Goal: Contribute content: Contribute content

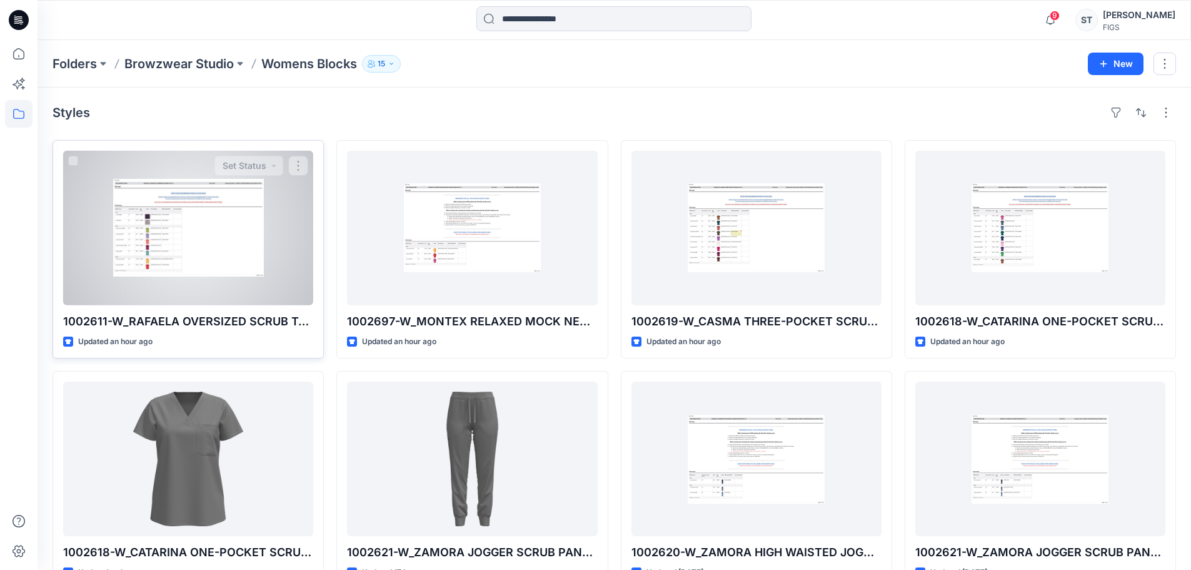
click at [189, 228] on div at bounding box center [188, 228] width 250 height 154
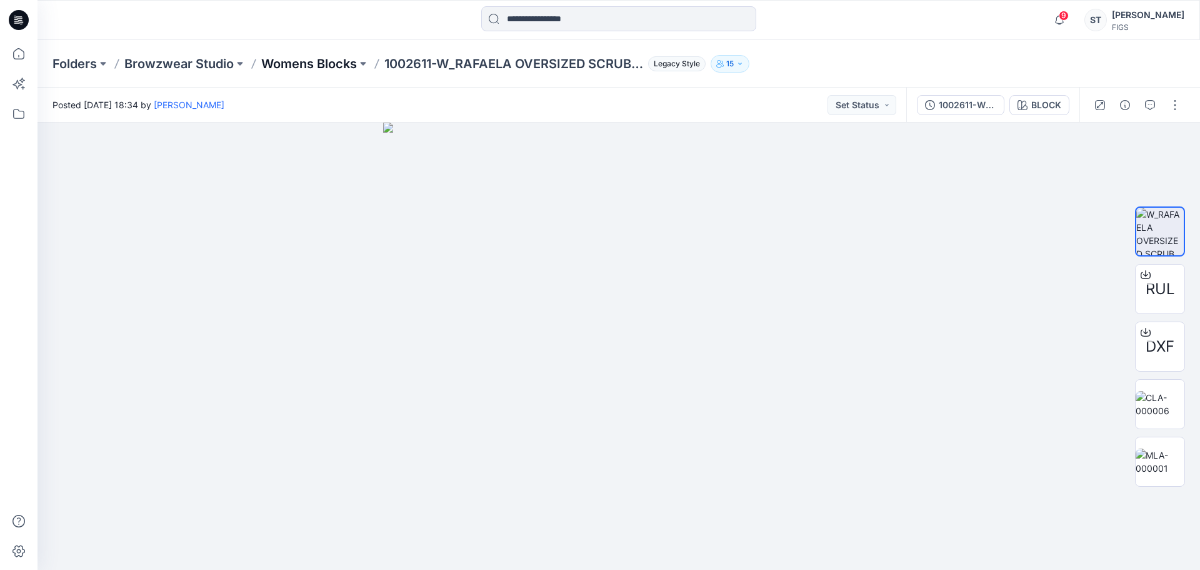
click at [328, 58] on p "Womens Blocks" at bounding box center [309, 64] width 96 height 18
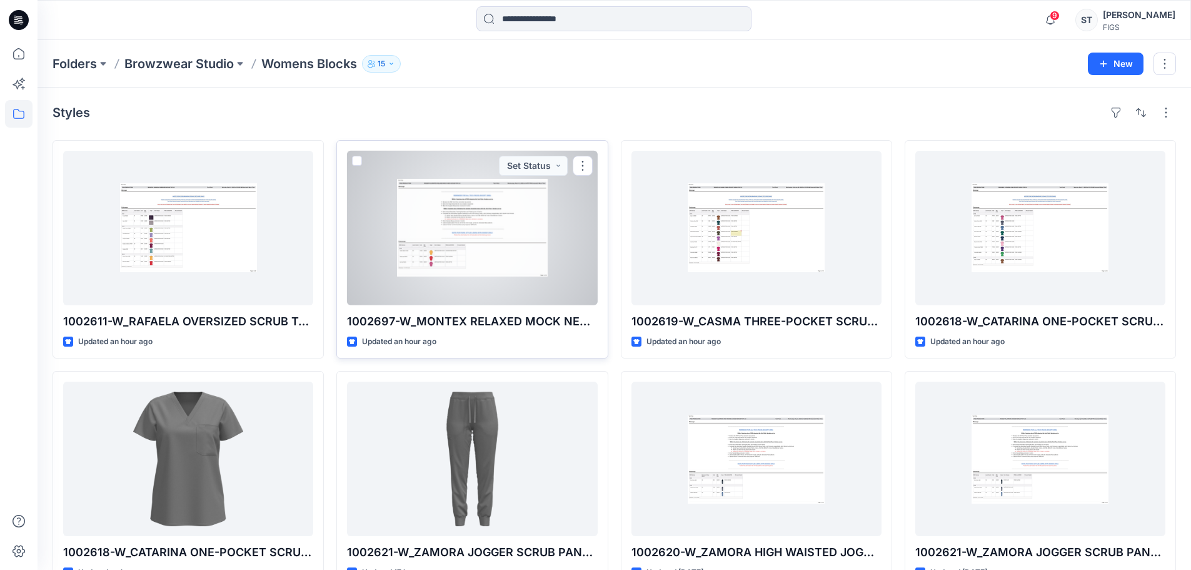
click at [468, 218] on div at bounding box center [472, 228] width 250 height 154
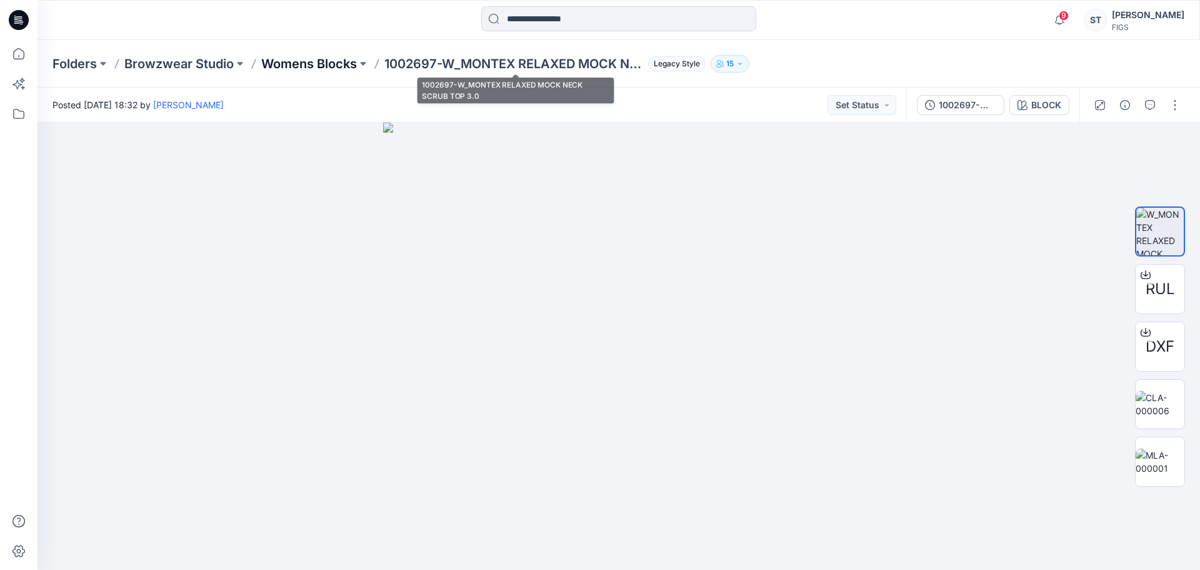
click at [343, 68] on p "Womens Blocks" at bounding box center [309, 64] width 96 height 18
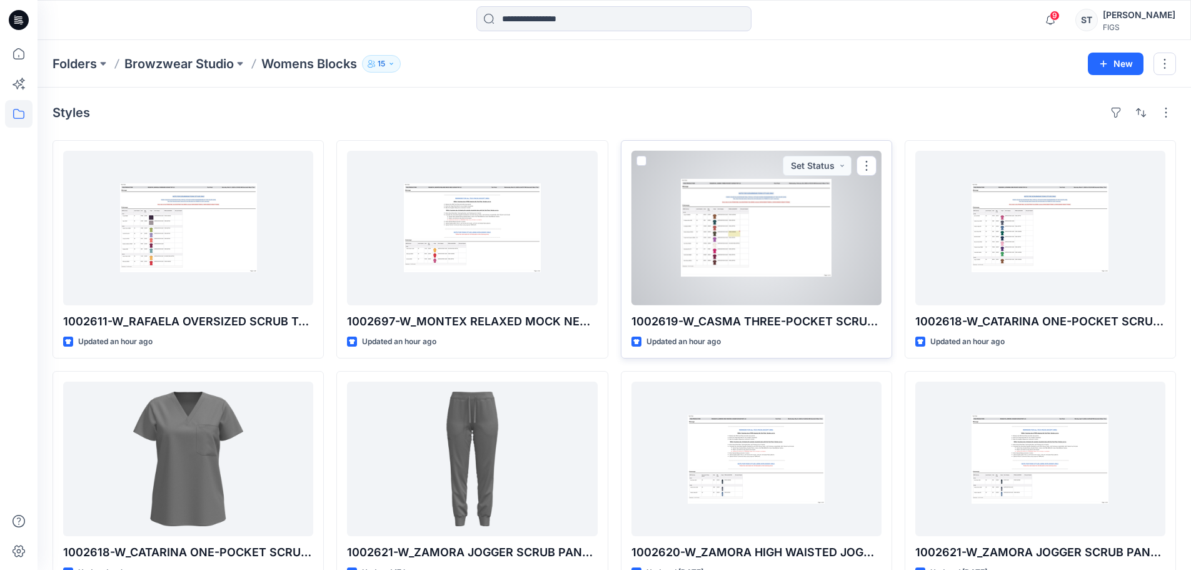
click at [746, 244] on div at bounding box center [756, 228] width 250 height 154
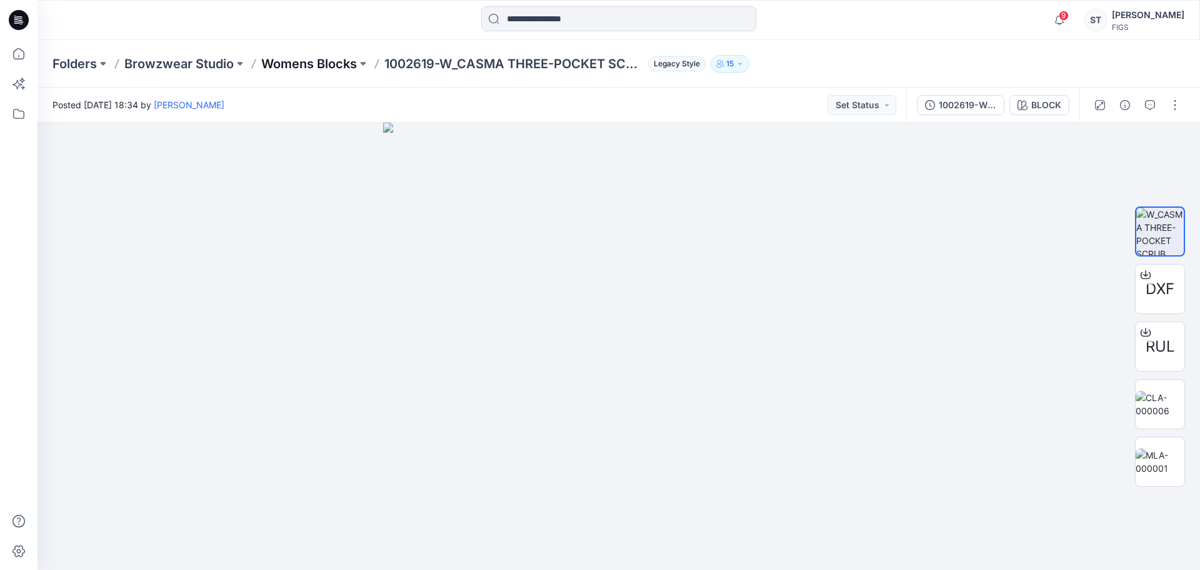
click at [293, 61] on p "Womens Blocks" at bounding box center [309, 64] width 96 height 18
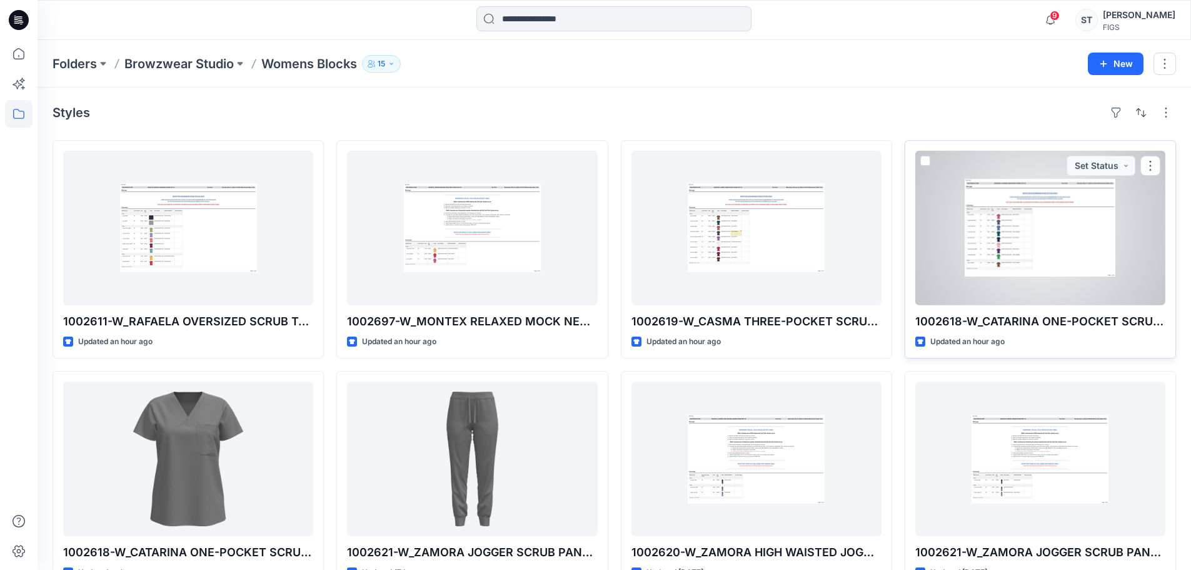
click at [992, 295] on div at bounding box center [1040, 228] width 250 height 154
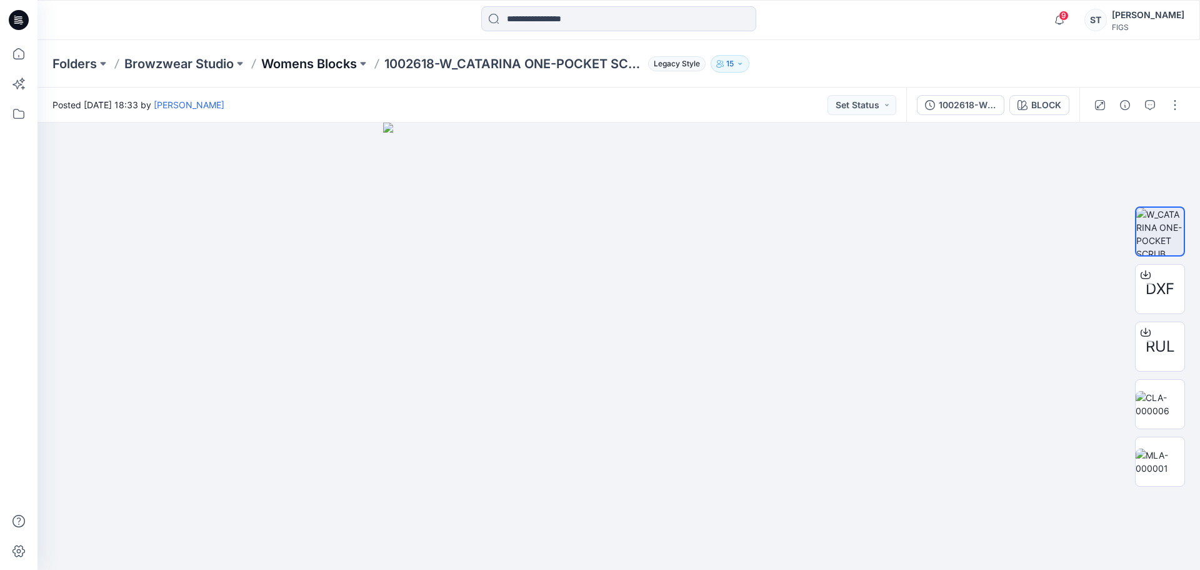
click at [341, 71] on p "Womens Blocks" at bounding box center [309, 64] width 96 height 18
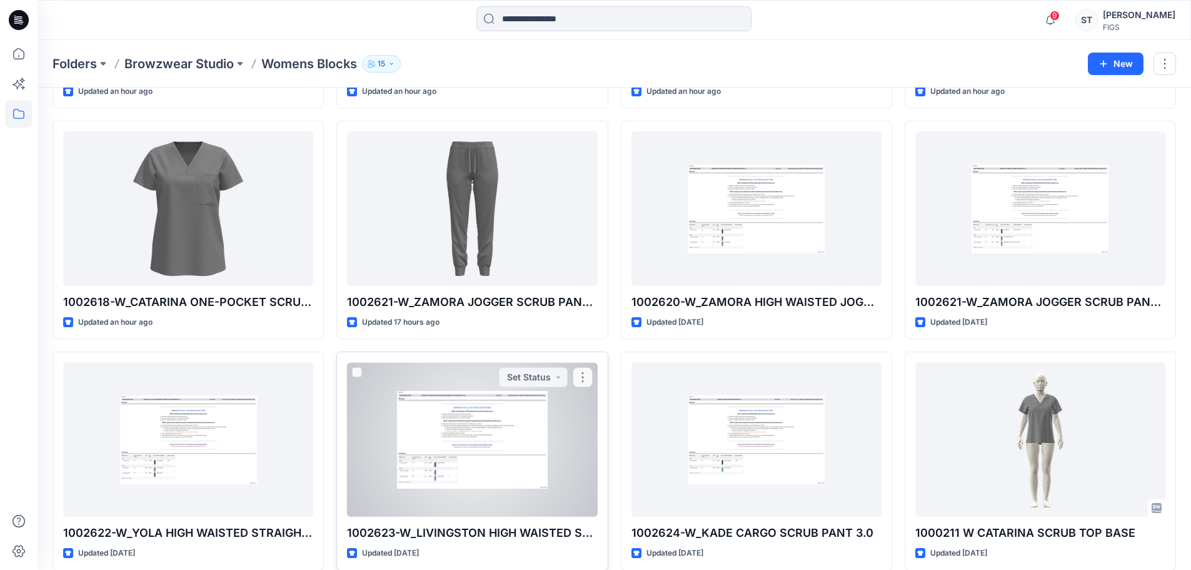
scroll to position [311, 0]
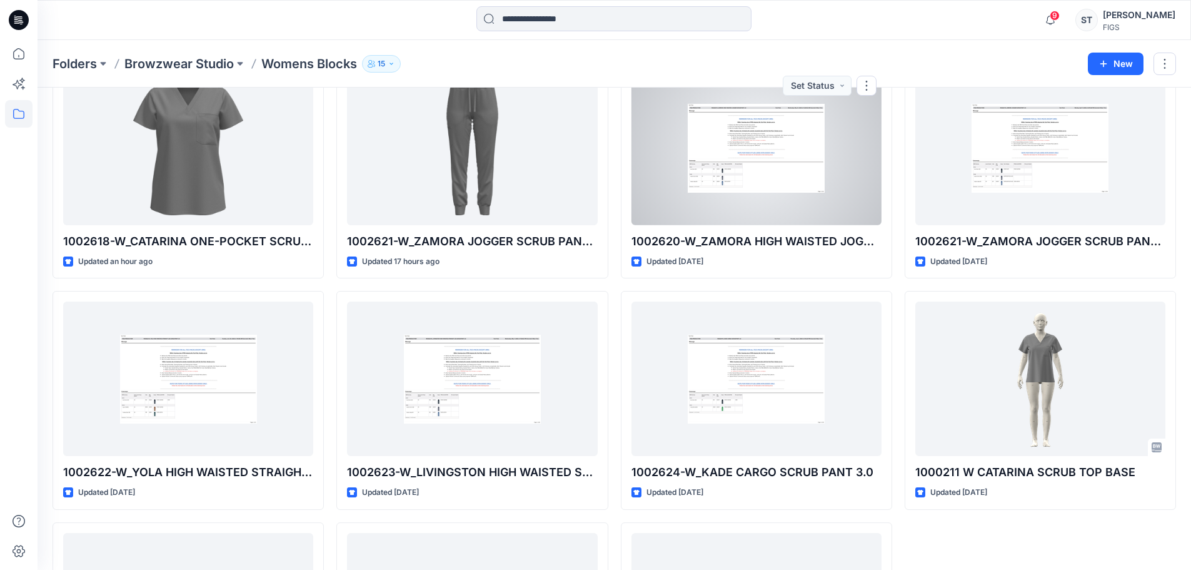
click at [738, 178] on div at bounding box center [756, 148] width 250 height 154
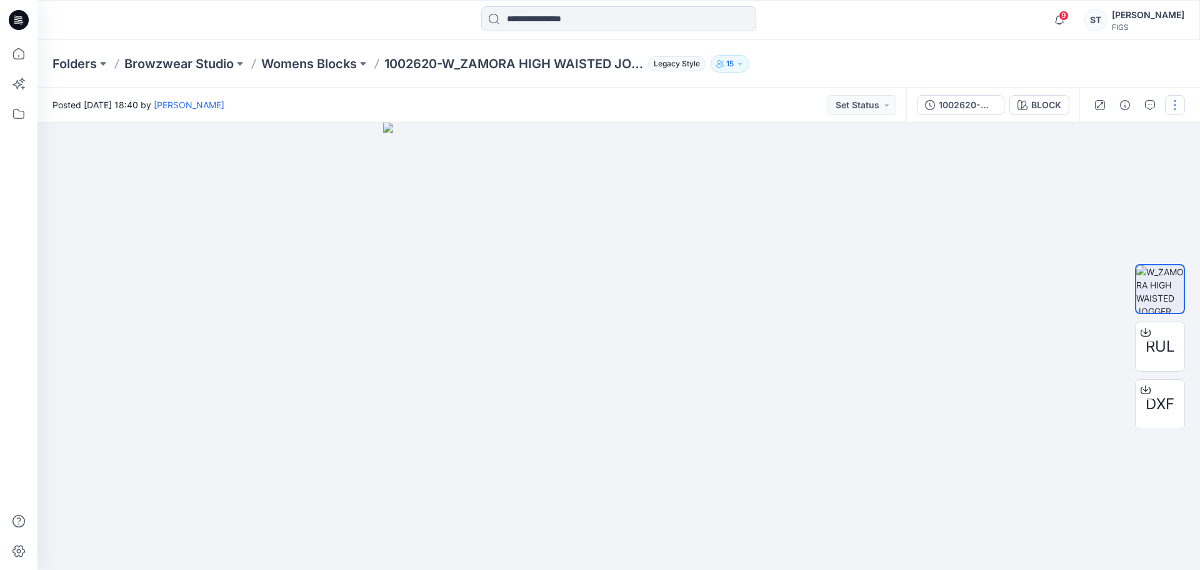
click at [1182, 103] on button "button" at bounding box center [1175, 105] width 20 height 20
click at [1101, 135] on p "Edit" at bounding box center [1096, 134] width 16 height 13
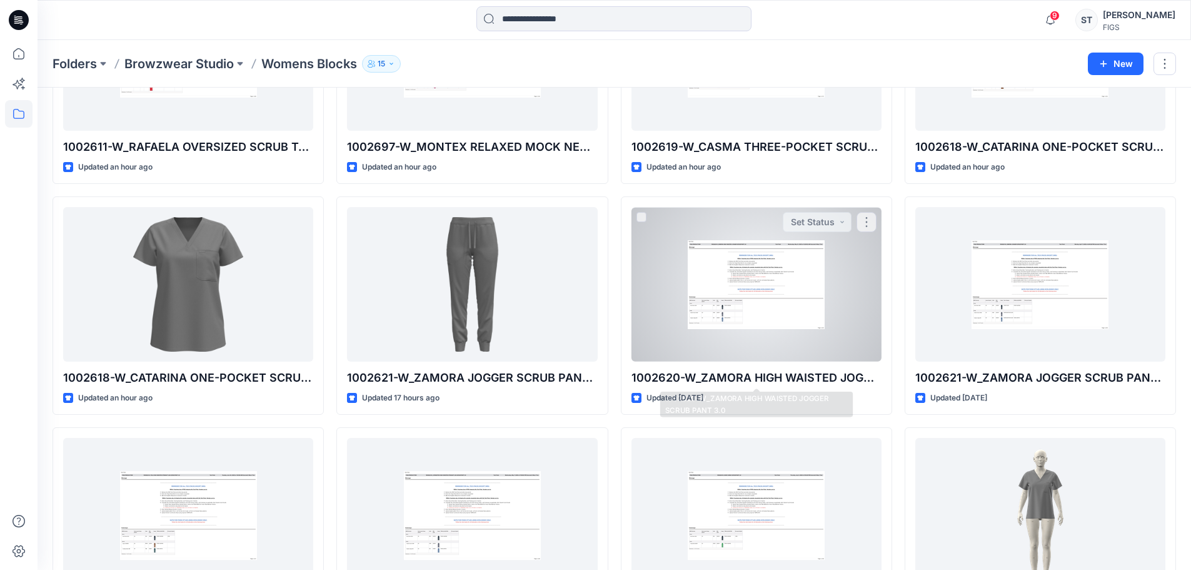
scroll to position [311, 0]
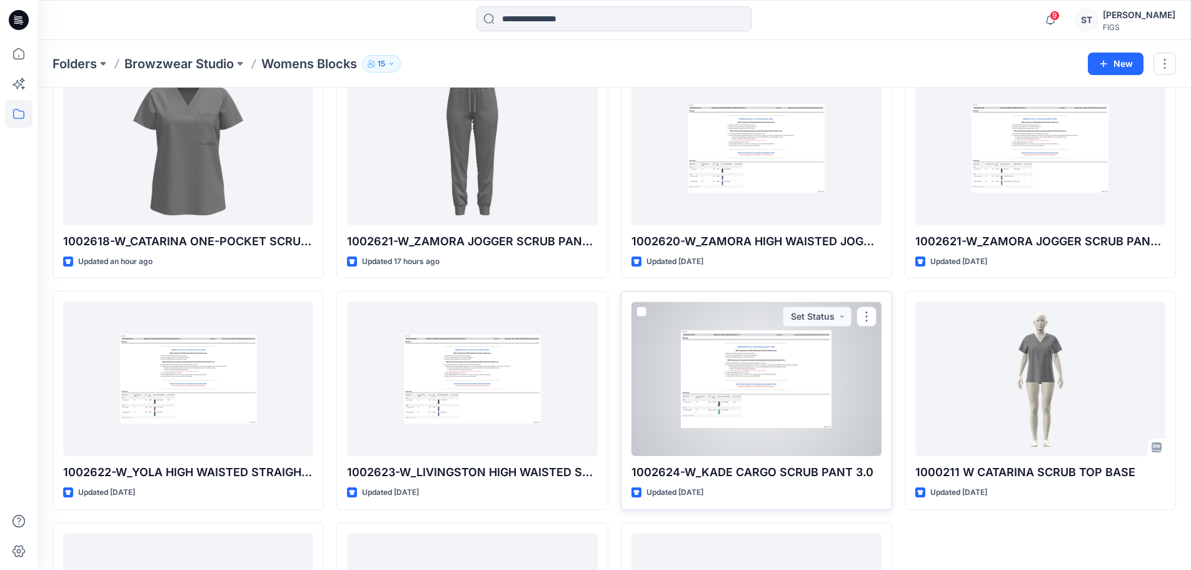
click at [728, 430] on div at bounding box center [756, 378] width 250 height 154
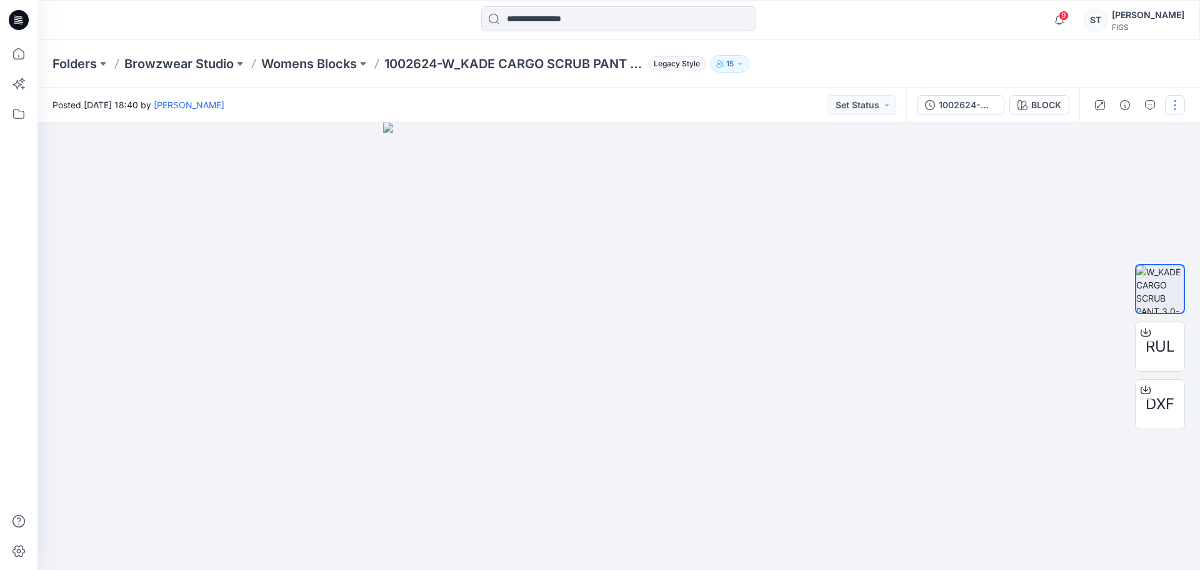
click at [1184, 99] on div at bounding box center [1138, 105] width 116 height 35
click at [1180, 103] on button "button" at bounding box center [1175, 105] width 20 height 20
click at [1143, 123] on button "Edit" at bounding box center [1122, 134] width 115 height 23
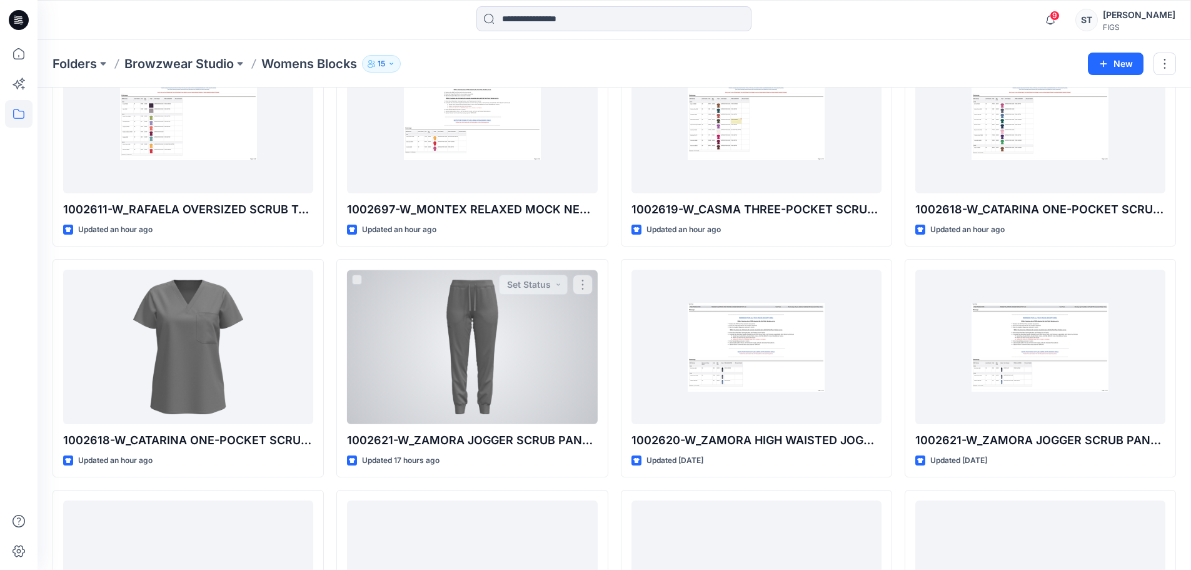
scroll to position [250, 0]
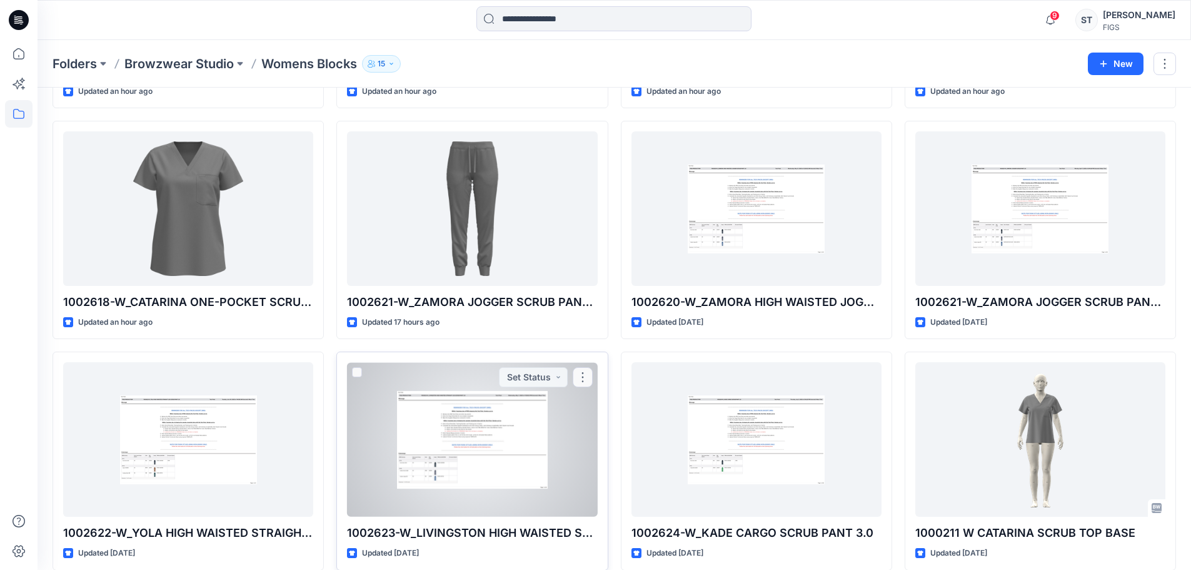
click at [536, 458] on div at bounding box center [472, 439] width 250 height 154
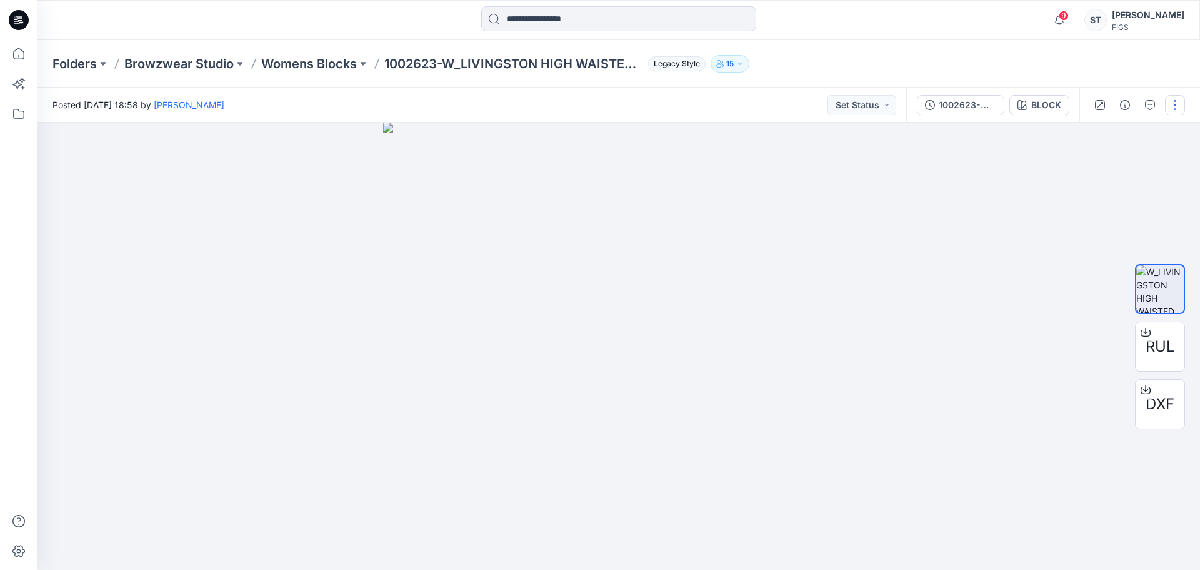
click at [1182, 106] on button "button" at bounding box center [1175, 105] width 20 height 20
click at [1142, 128] on button "Edit" at bounding box center [1122, 134] width 115 height 23
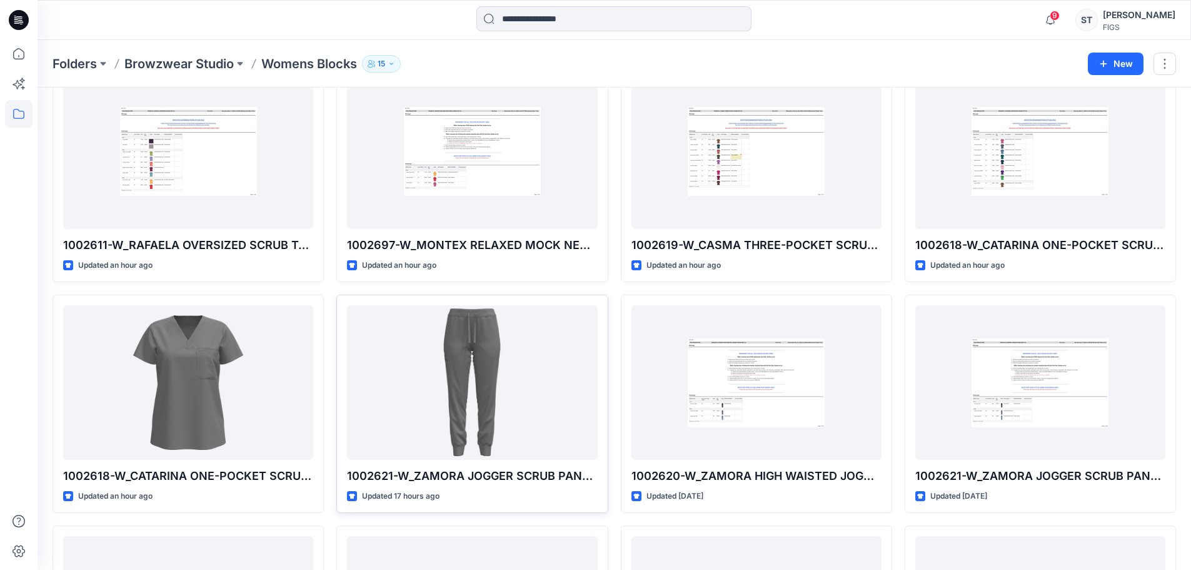
scroll to position [188, 0]
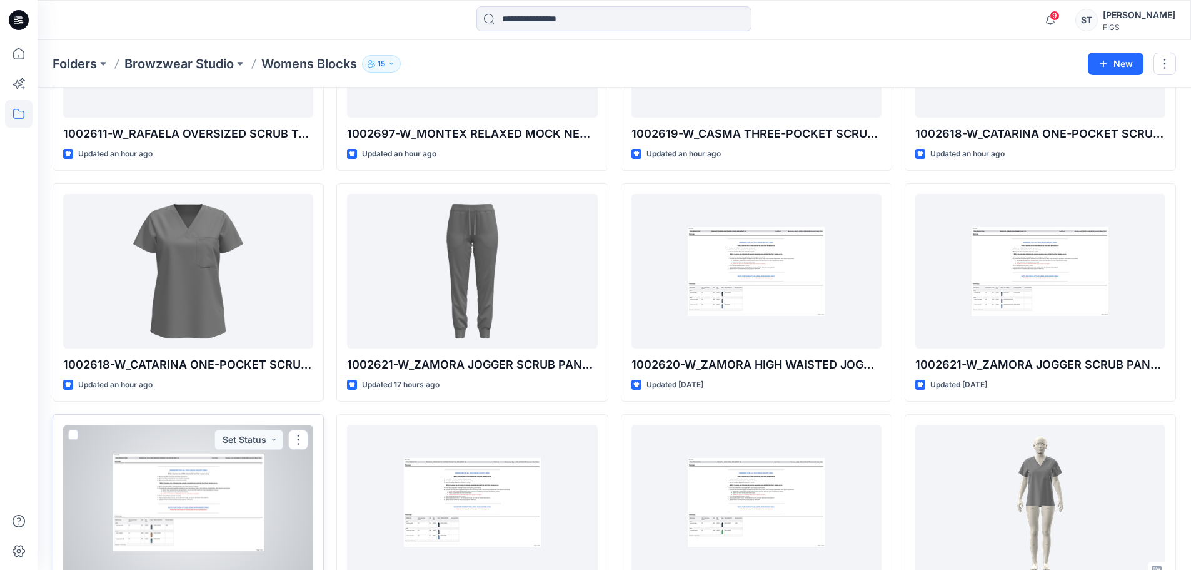
click at [228, 491] on div at bounding box center [188, 502] width 250 height 154
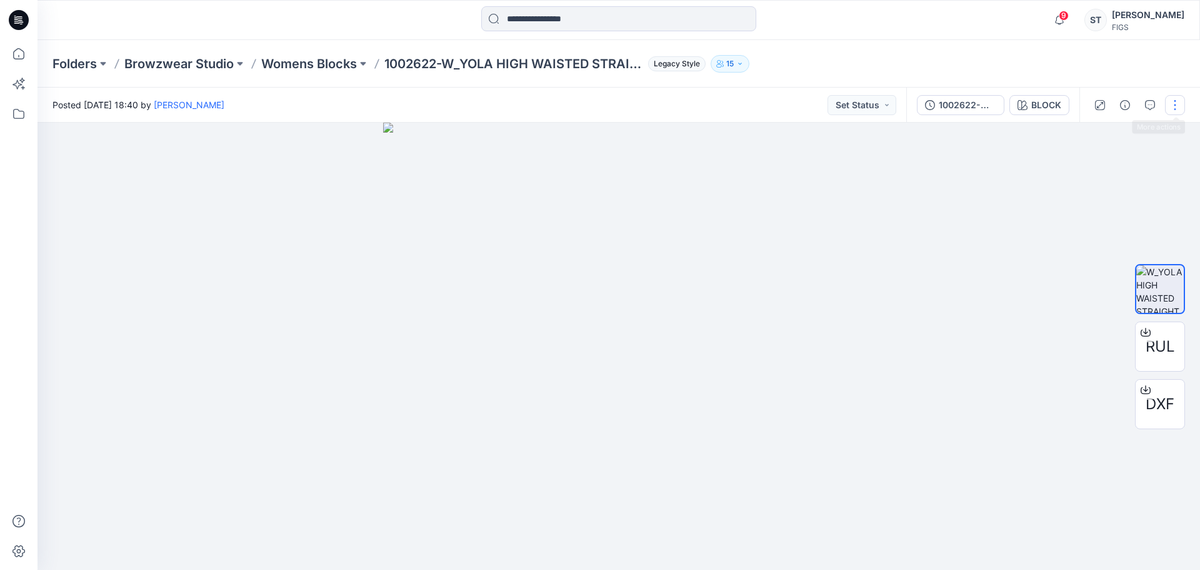
click at [1169, 102] on button "button" at bounding box center [1175, 105] width 20 height 20
click at [1090, 143] on button "Edit" at bounding box center [1122, 134] width 115 height 23
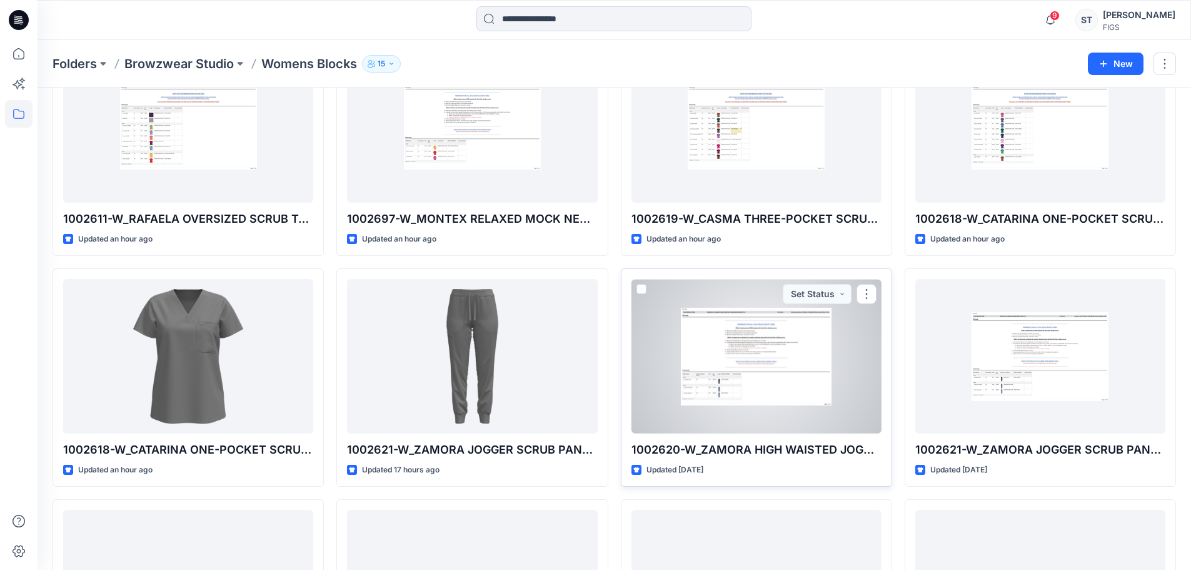
scroll to position [125, 0]
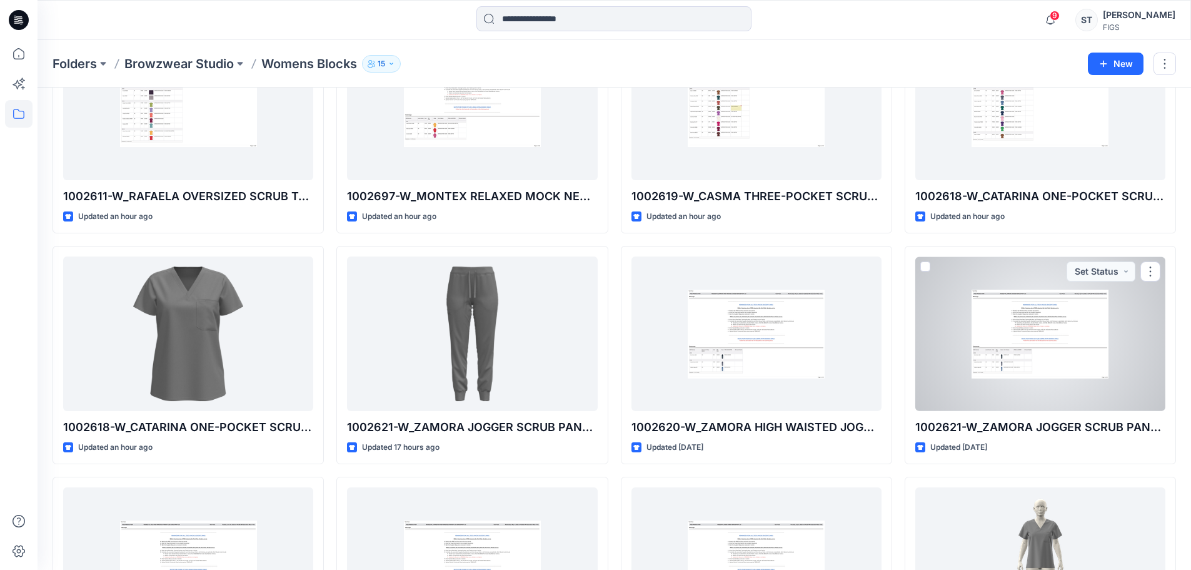
drag, startPoint x: 1047, startPoint y: 317, endPoint x: 1034, endPoint y: 305, distance: 17.7
click at [1047, 317] on div at bounding box center [1040, 333] width 250 height 154
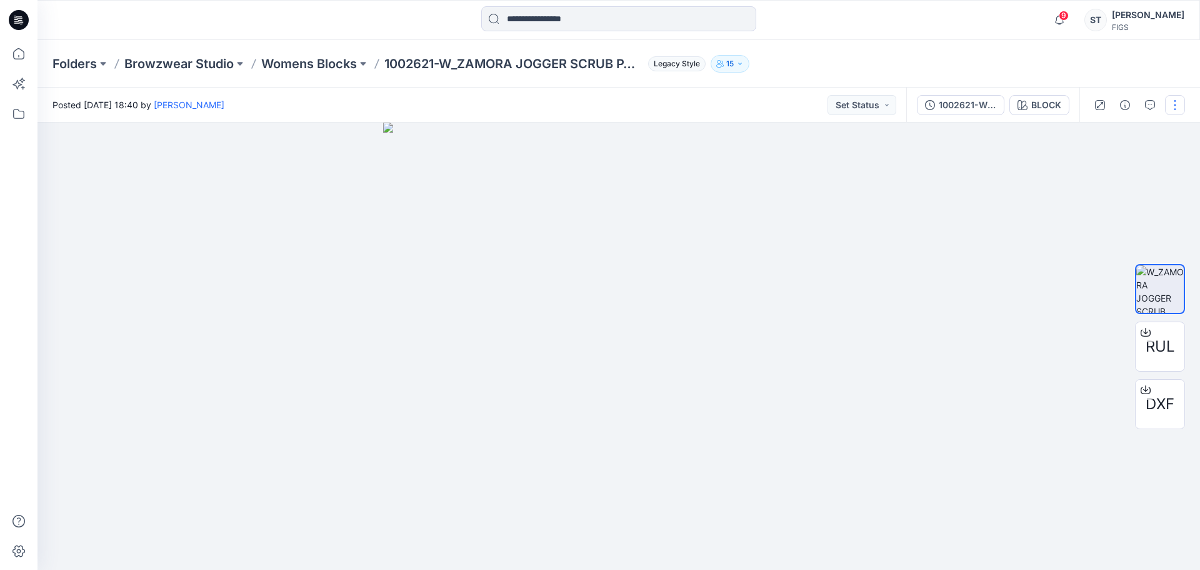
click at [1173, 101] on button "button" at bounding box center [1175, 105] width 20 height 20
click at [1087, 140] on button "Edit" at bounding box center [1122, 134] width 115 height 23
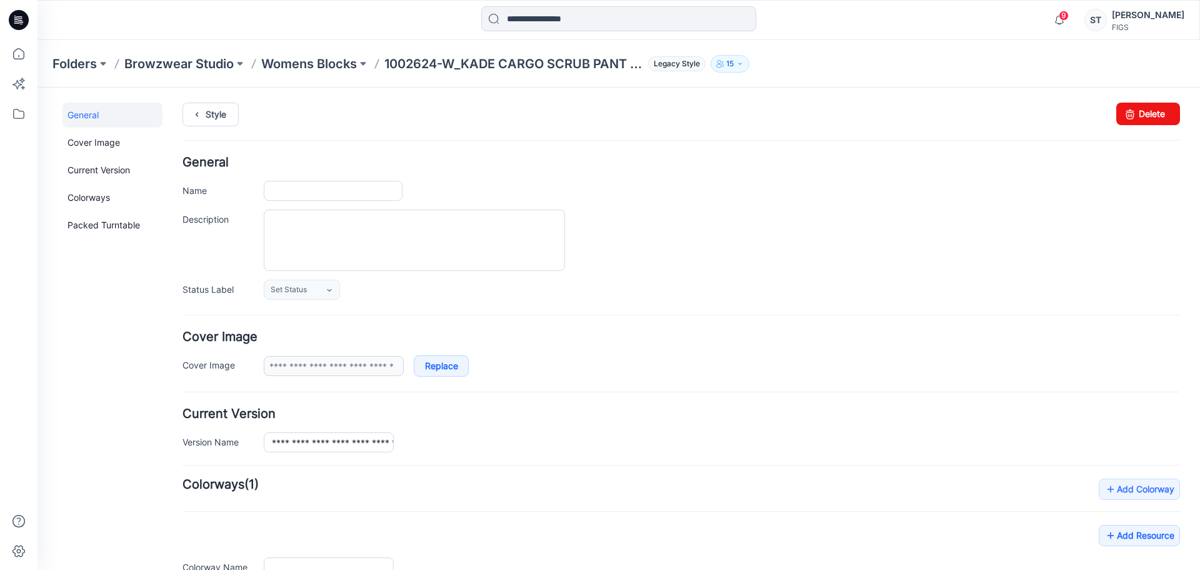
type input "**********"
type input "*****"
type input "**********"
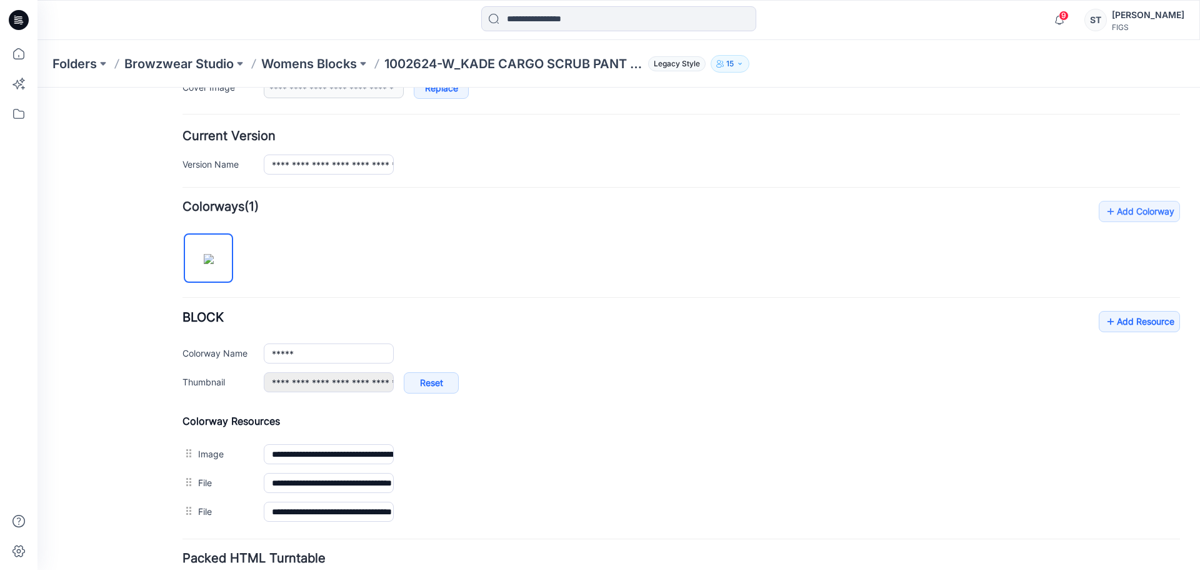
scroll to position [377, 0]
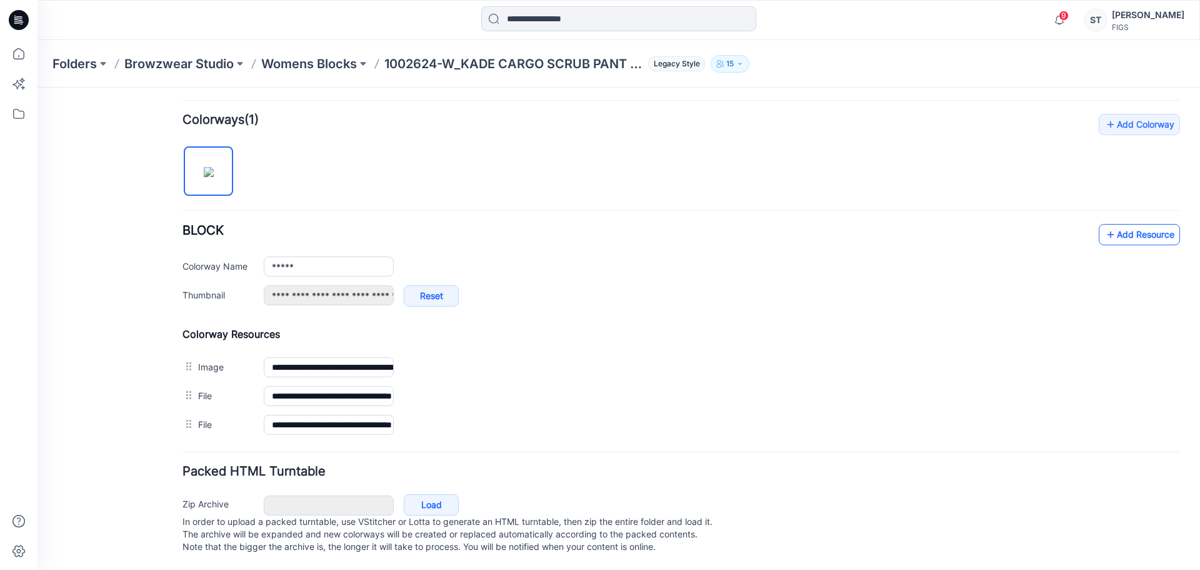
click at [1121, 224] on link "Add Resource" at bounding box center [1139, 234] width 81 height 21
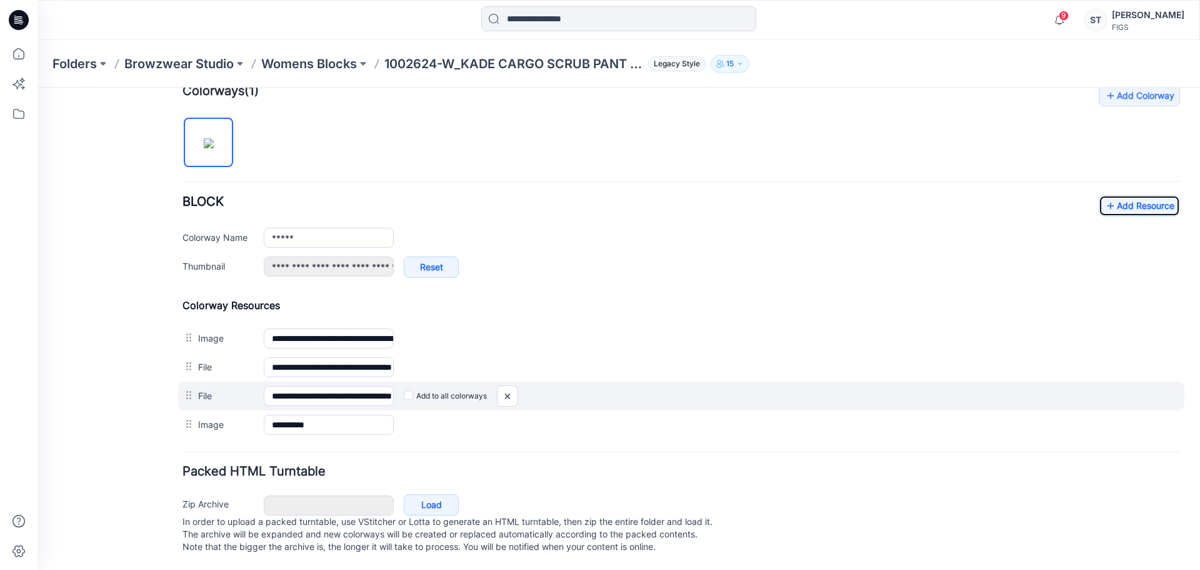
scroll to position [406, 0]
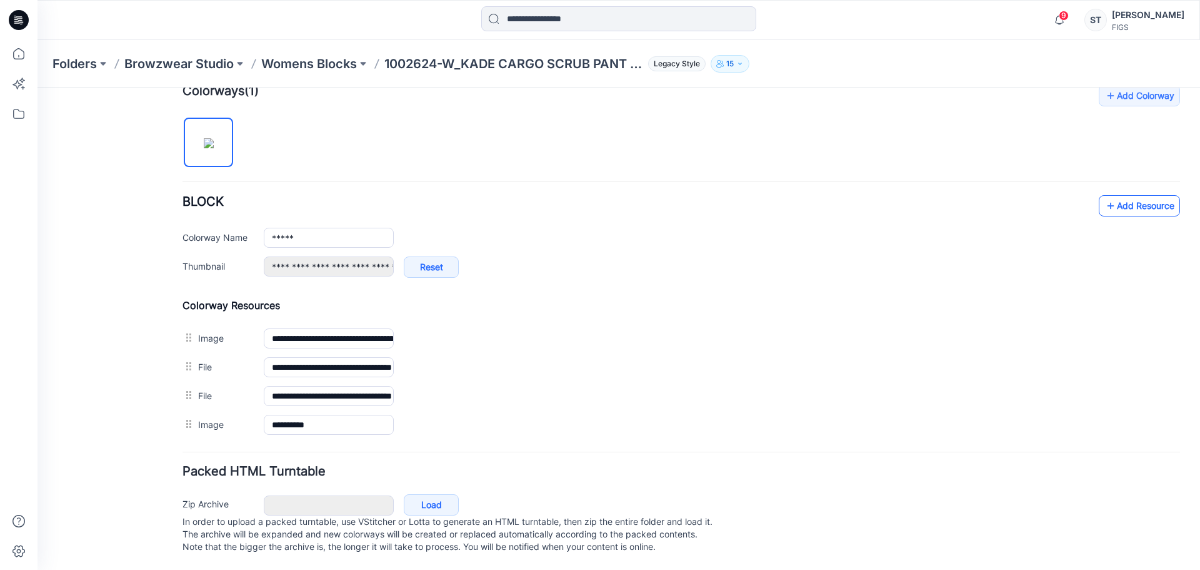
click at [1144, 198] on link "Add Resource" at bounding box center [1139, 205] width 81 height 21
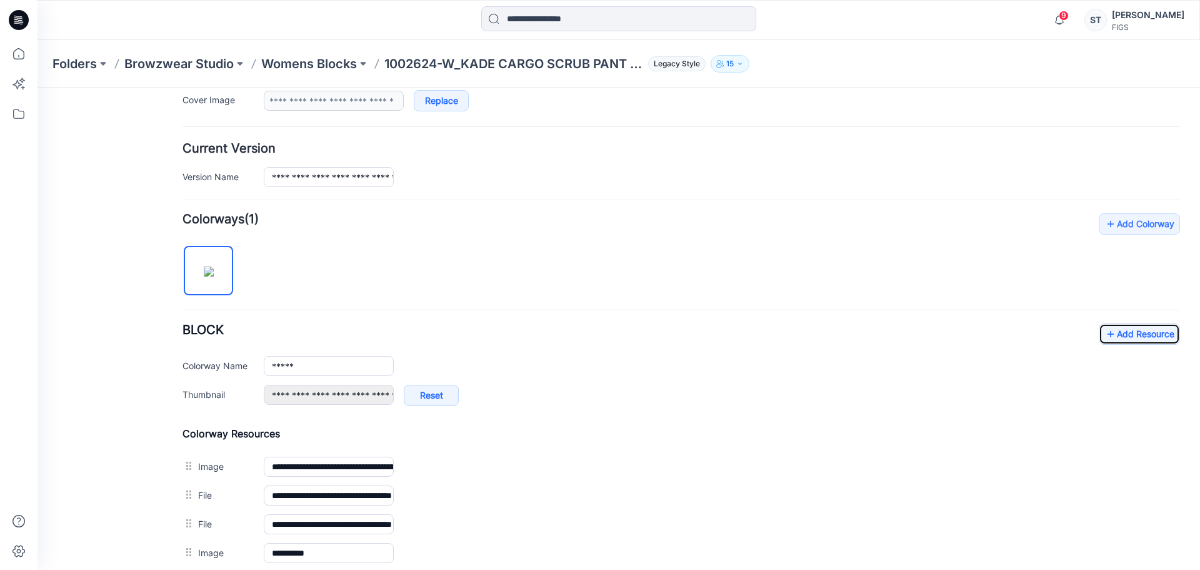
scroll to position [184, 0]
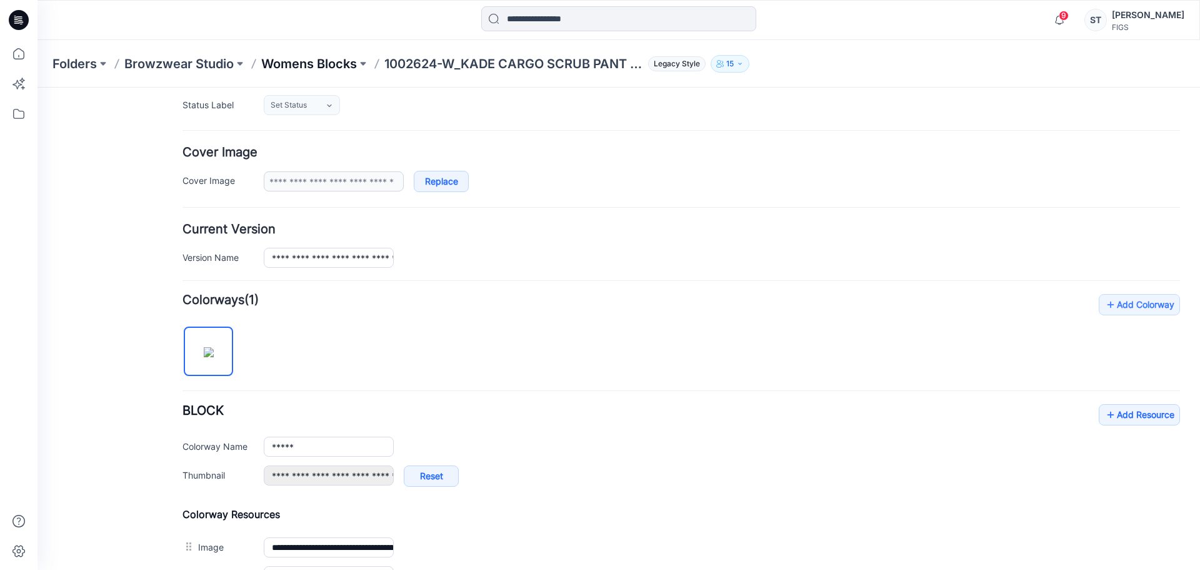
click at [295, 62] on p "Womens Blocks" at bounding box center [309, 64] width 96 height 18
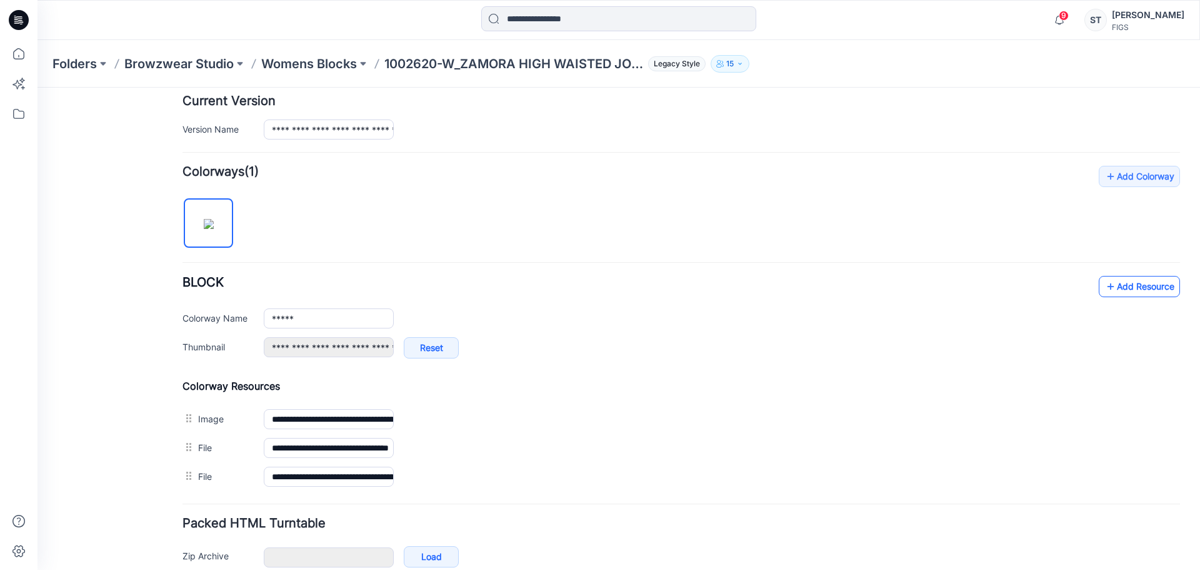
click at [1150, 286] on link "Add Resource" at bounding box center [1139, 286] width 81 height 21
click at [1116, 291] on link "Add Resource" at bounding box center [1139, 286] width 81 height 21
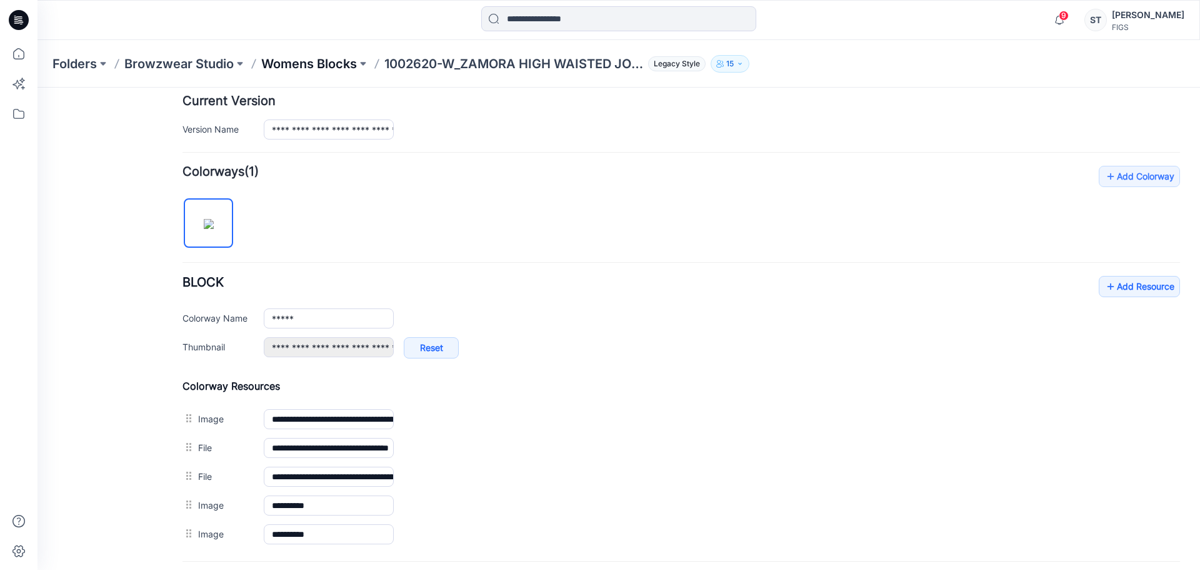
click at [269, 66] on p "Womens Blocks" at bounding box center [309, 64] width 96 height 18
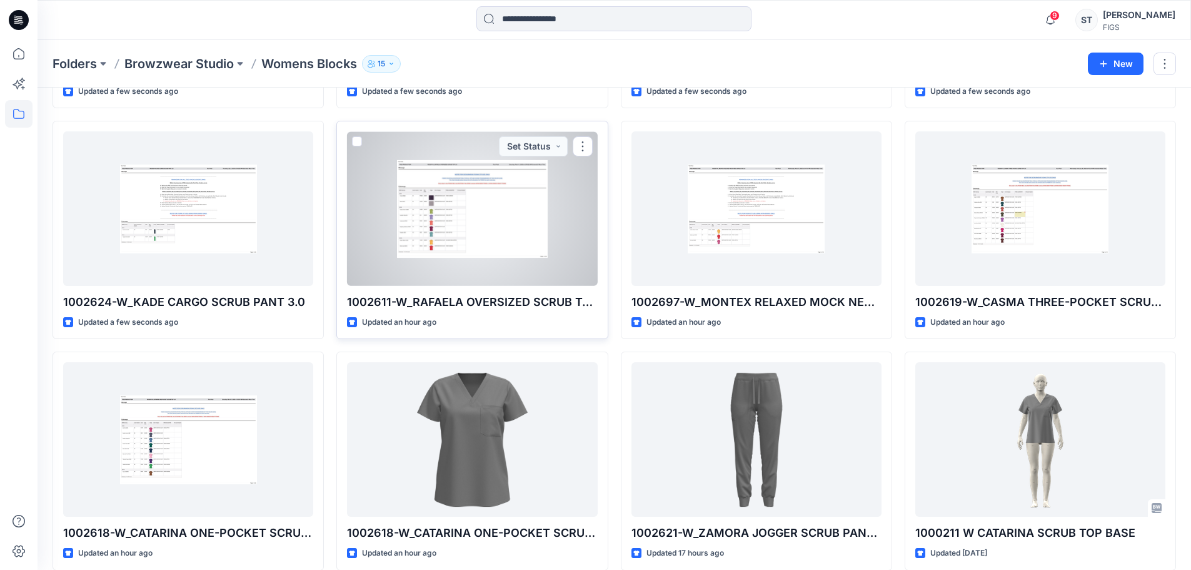
scroll to position [311, 0]
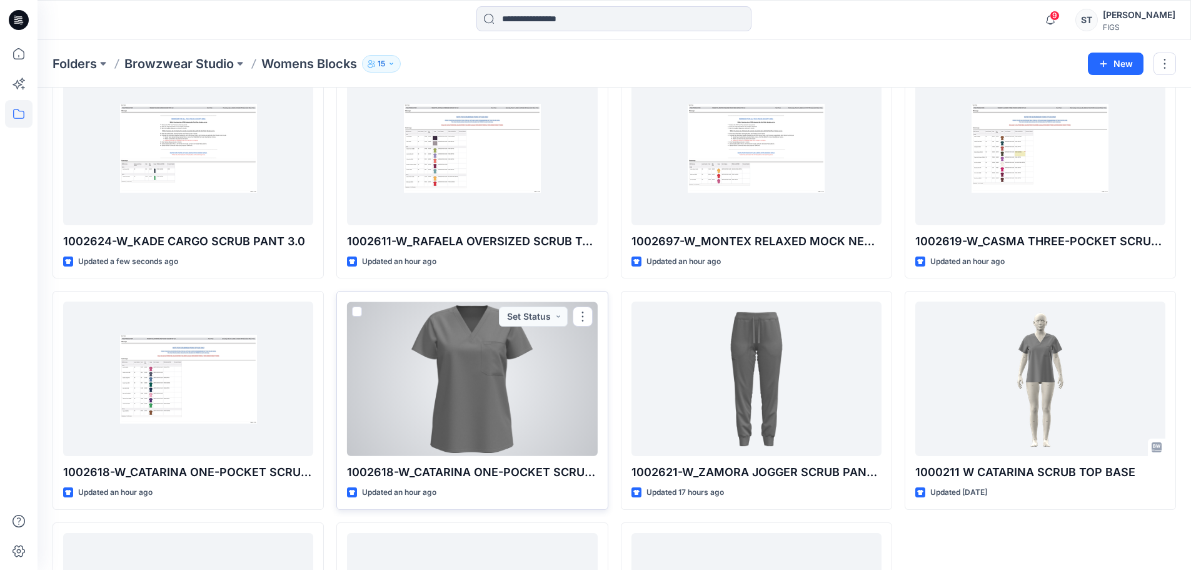
click at [531, 372] on div at bounding box center [472, 378] width 250 height 154
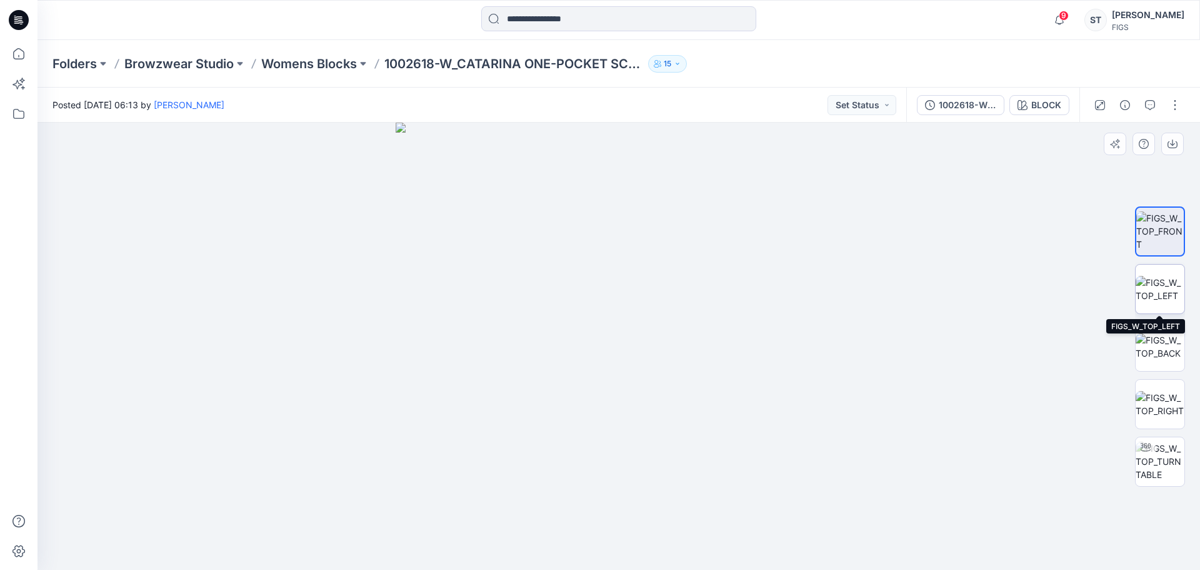
click at [1155, 281] on img at bounding box center [1160, 289] width 49 height 26
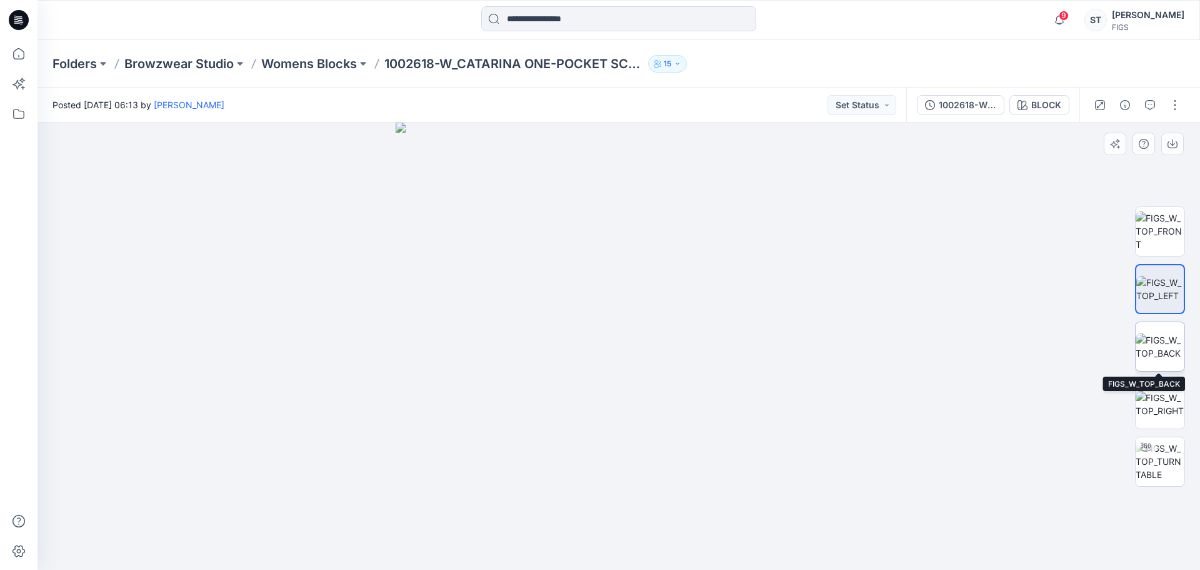
click at [1153, 333] on img at bounding box center [1160, 346] width 49 height 26
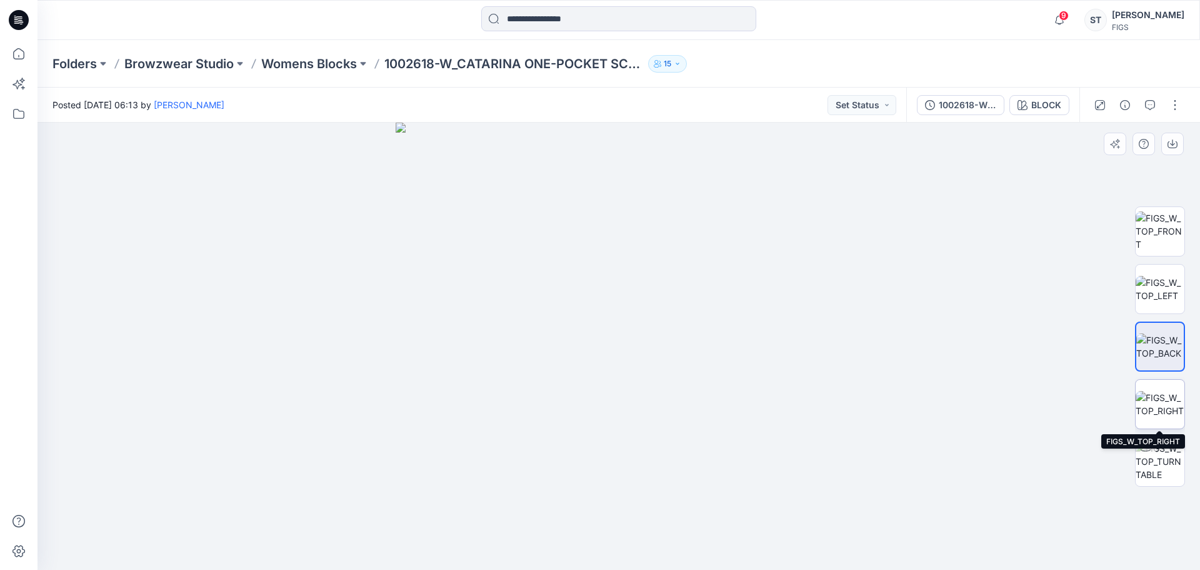
click at [1169, 398] on img at bounding box center [1160, 404] width 49 height 26
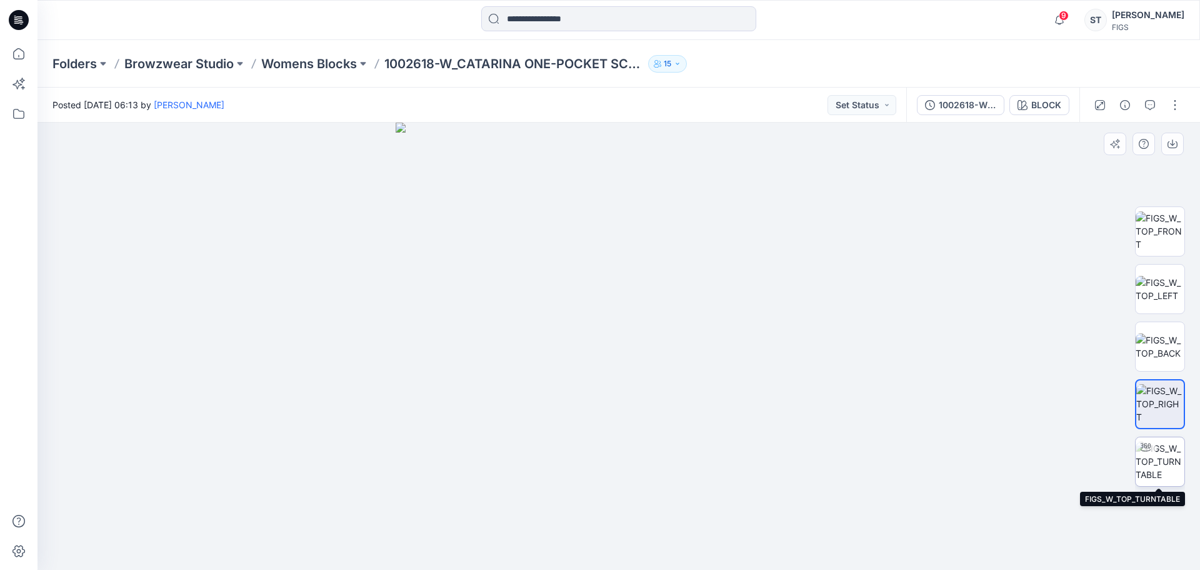
click at [1159, 469] on img at bounding box center [1160, 460] width 49 height 39
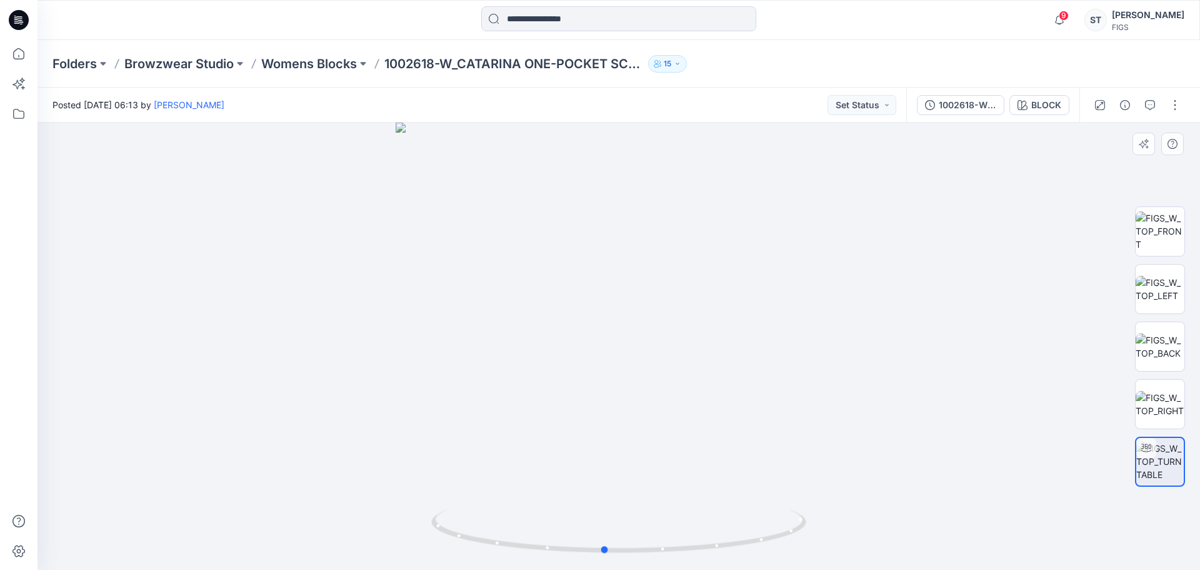
drag, startPoint x: 661, startPoint y: 546, endPoint x: 390, endPoint y: 525, distance: 272.9
click at [399, 532] on div at bounding box center [619, 346] width 1163 height 447
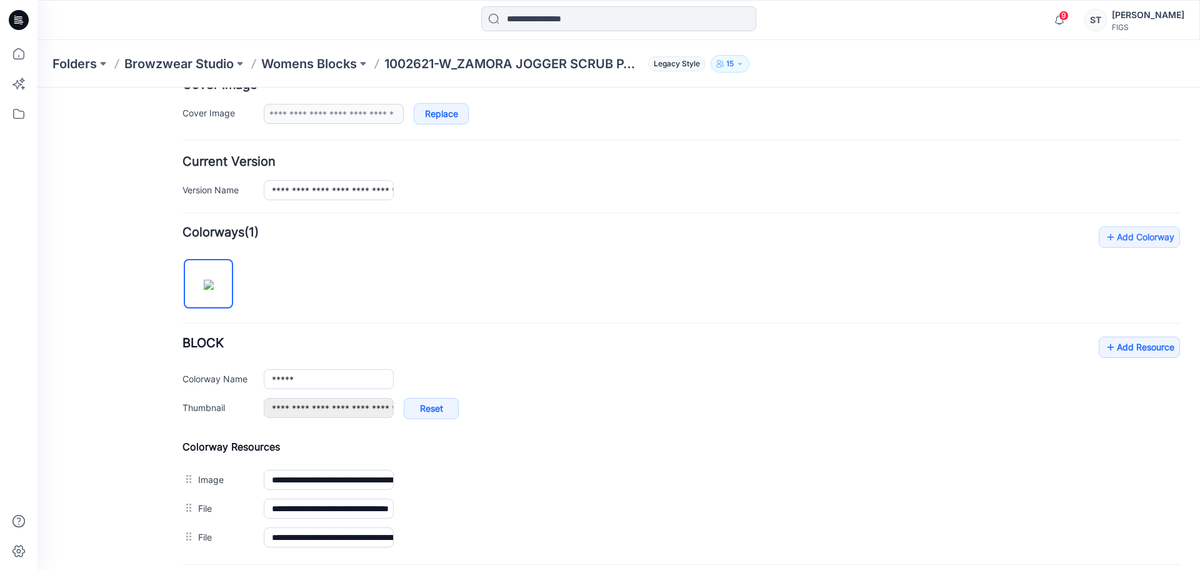
scroll to position [313, 0]
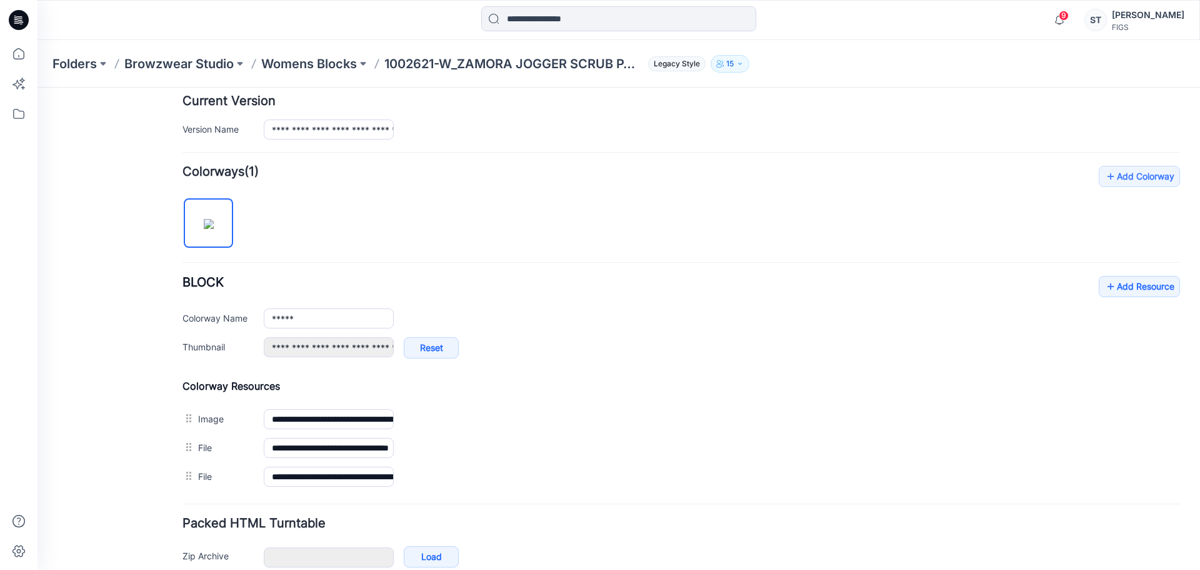
click at [1154, 300] on div "**********" at bounding box center [682, 323] width 998 height 95
click at [1145, 286] on link "Add Resource" at bounding box center [1139, 286] width 81 height 21
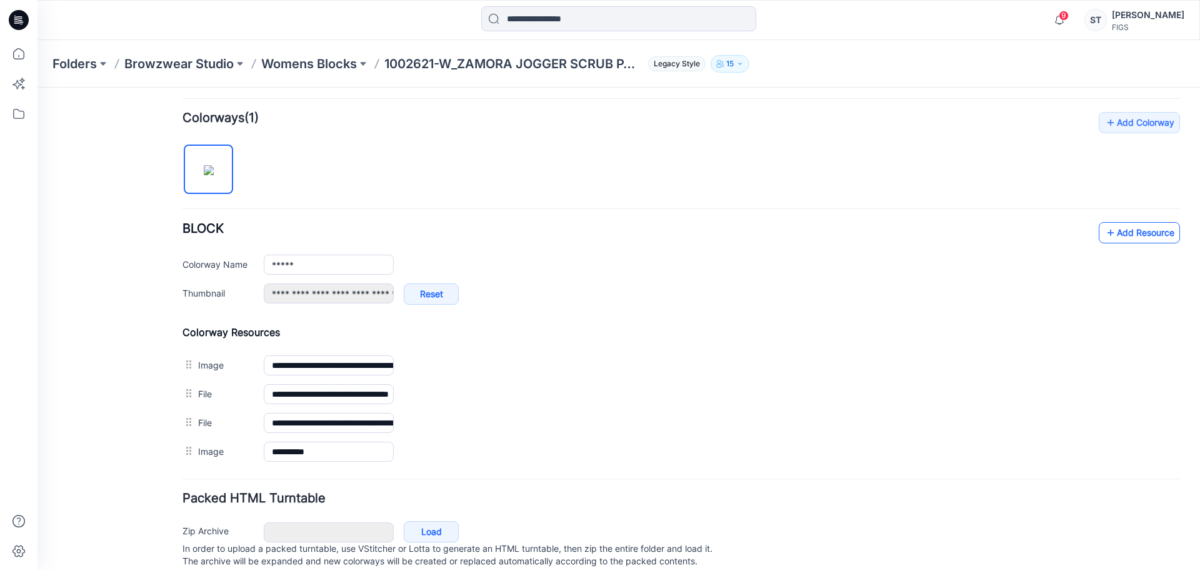
scroll to position [406, 0]
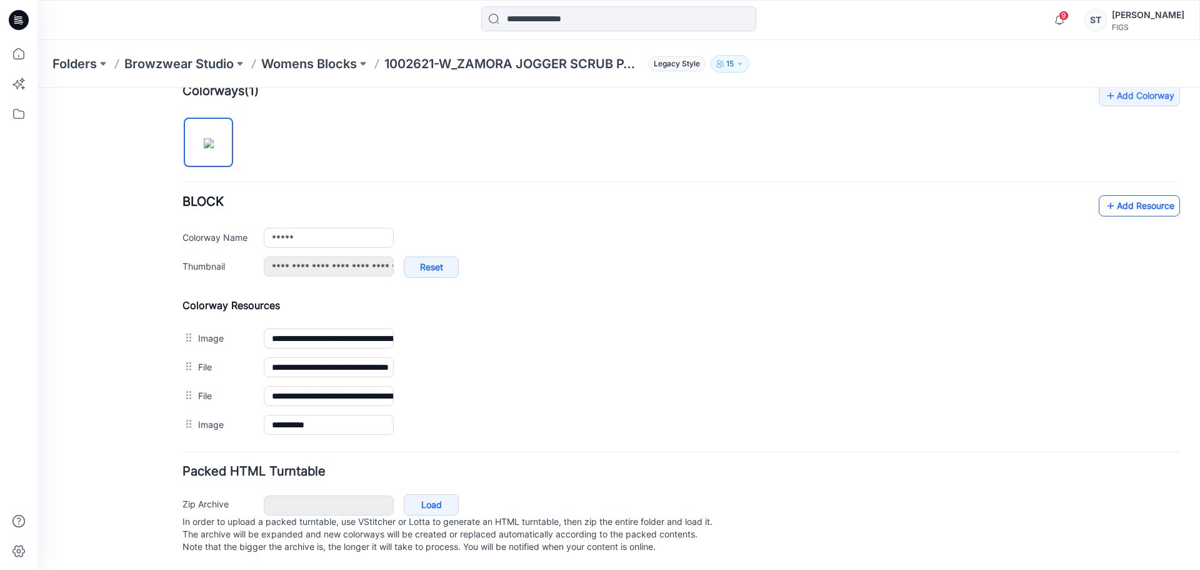
click at [1117, 195] on link "Add Resource" at bounding box center [1139, 205] width 81 height 21
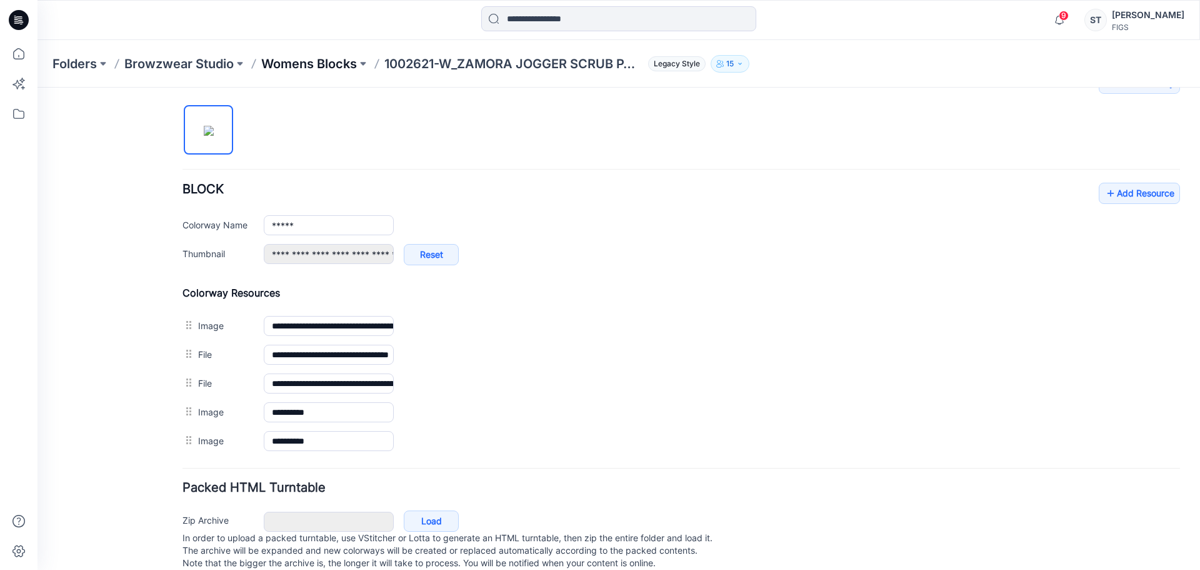
click at [273, 68] on p "Womens Blocks" at bounding box center [309, 64] width 96 height 18
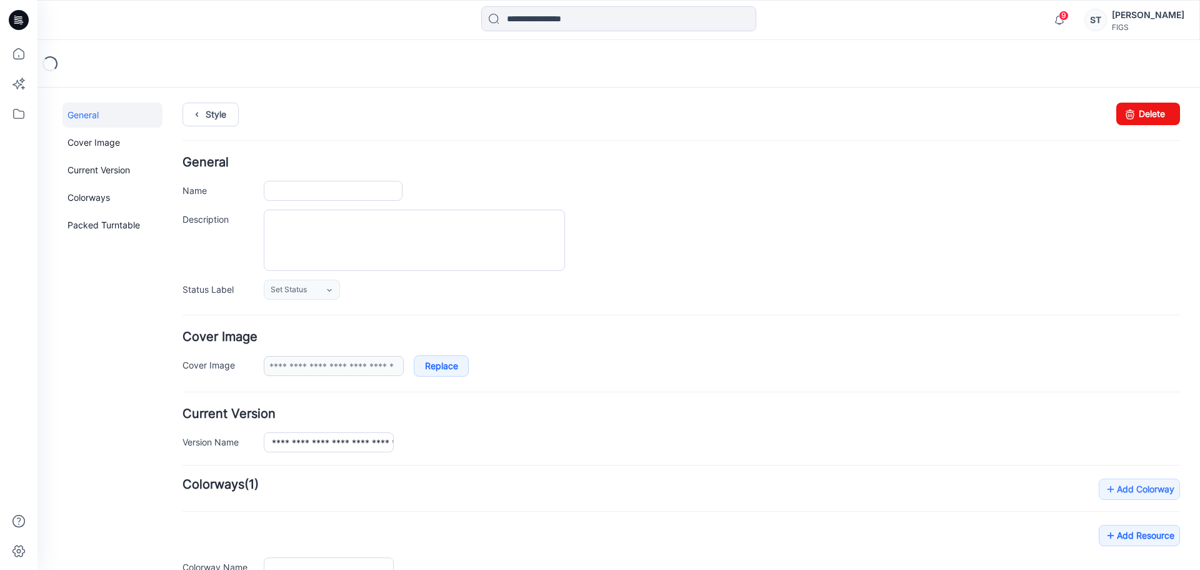
type input "**********"
type input "*****"
type input "**********"
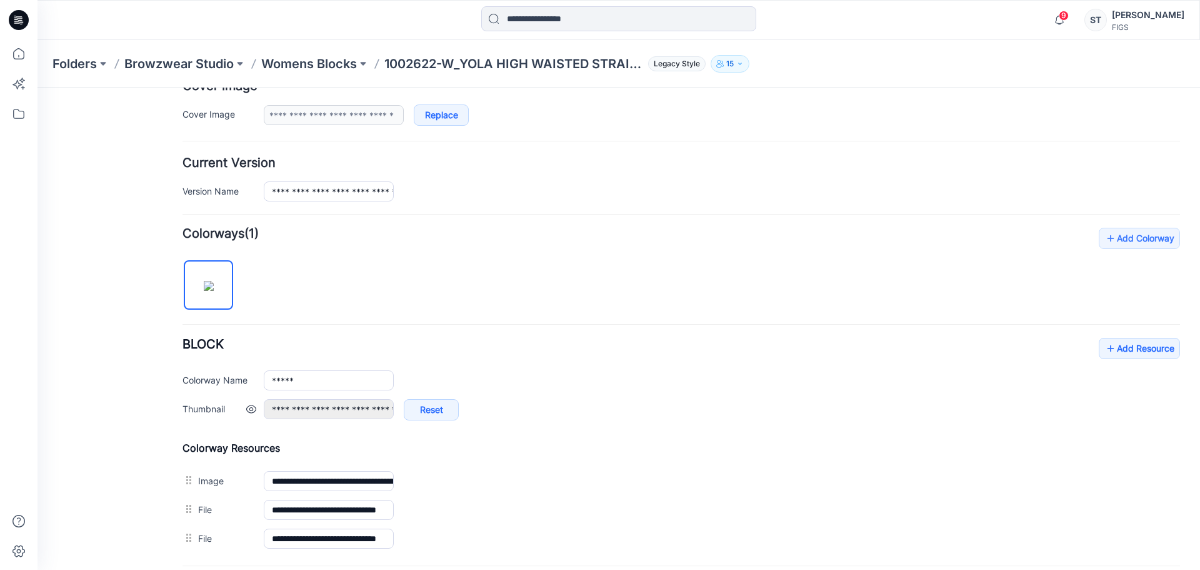
scroll to position [375, 0]
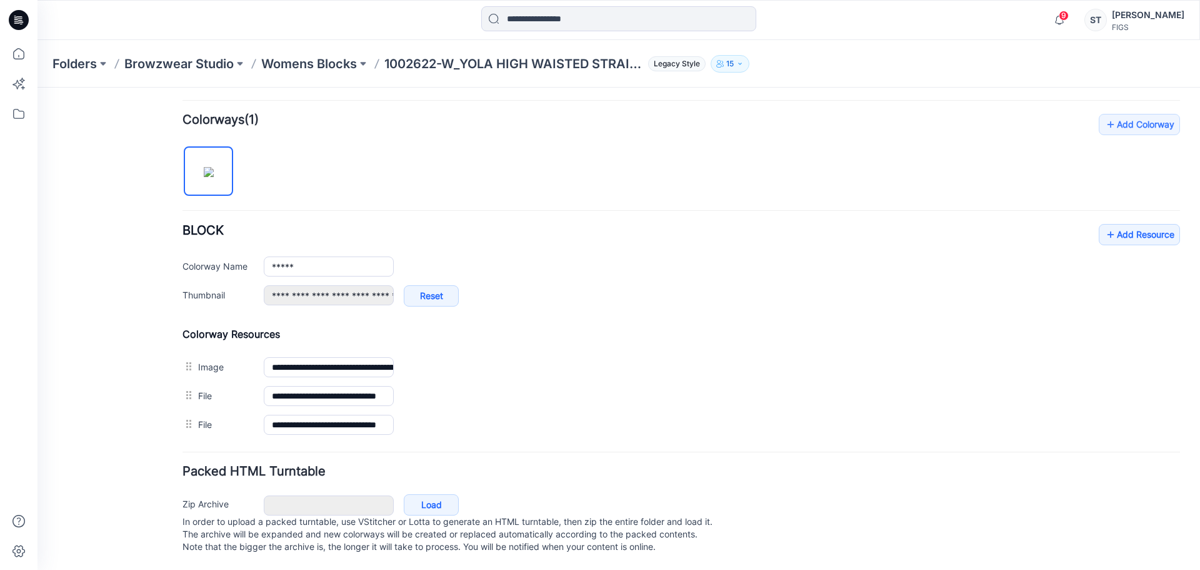
click at [1114, 204] on div "Add Colorway Colorways (1) BLOCK Add Resource Delete Colorway Colorway Name ***…" at bounding box center [682, 276] width 998 height 325
click at [1116, 224] on link "Add Resource" at bounding box center [1139, 234] width 81 height 21
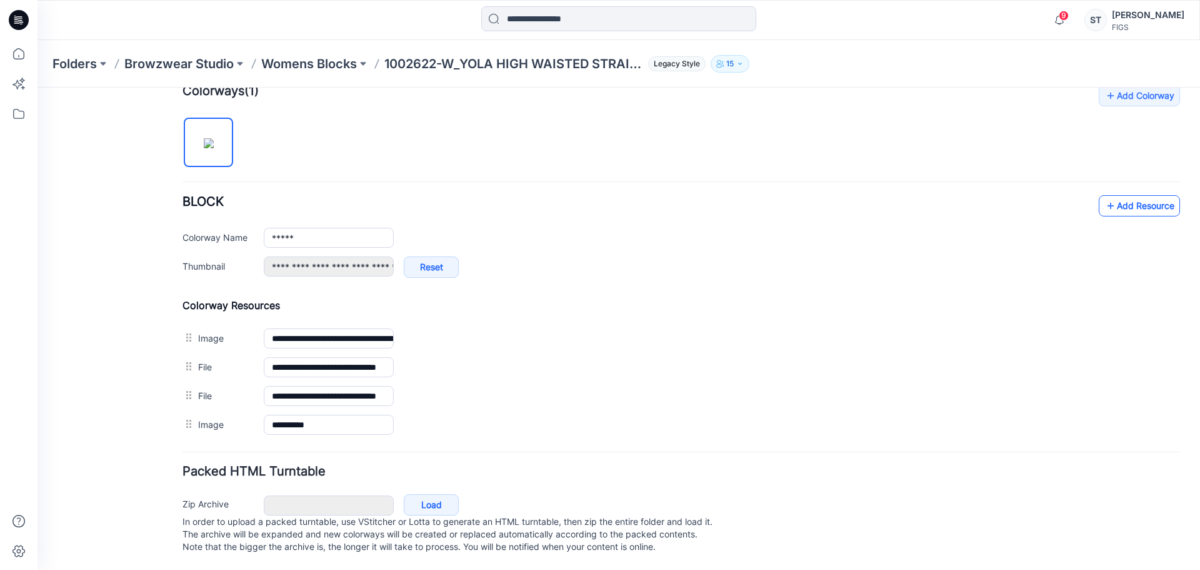
scroll to position [406, 0]
click at [1160, 173] on div "Add Colorway Colorways (1) BLOCK Add Resource Delete Colorway Colorway Name ***…" at bounding box center [682, 262] width 998 height 354
click at [1149, 195] on link "Add Resource" at bounding box center [1139, 205] width 81 height 21
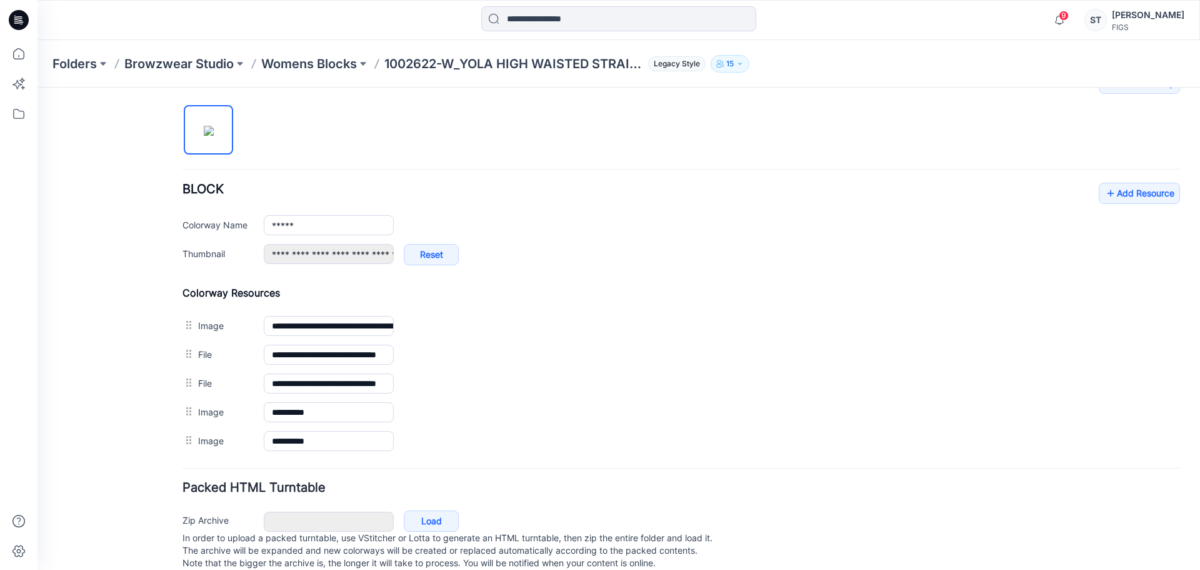
drag, startPoint x: 295, startPoint y: 65, endPoint x: 326, endPoint y: 29, distance: 47.4
click at [296, 64] on p "Womens Blocks" at bounding box center [309, 64] width 96 height 18
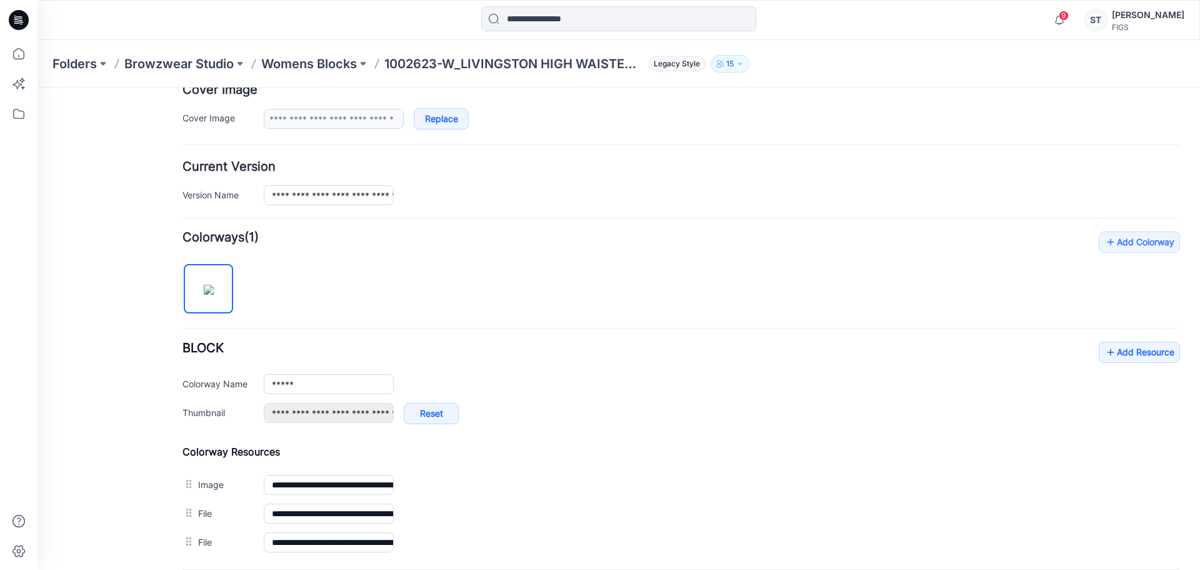
scroll to position [375, 0]
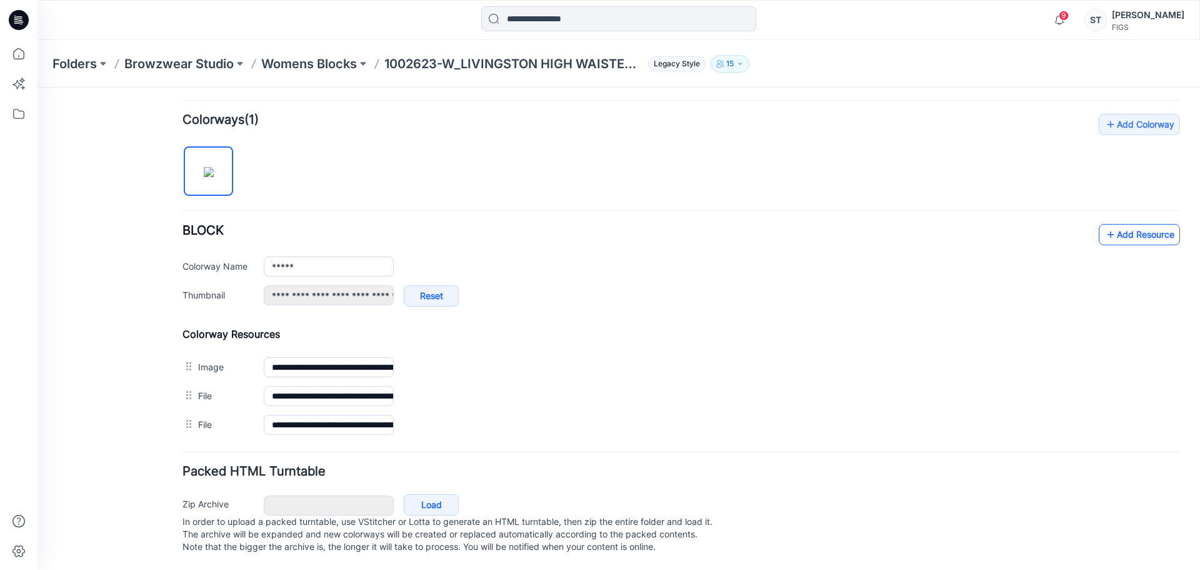
click at [1145, 224] on link "Add Resource" at bounding box center [1139, 234] width 81 height 21
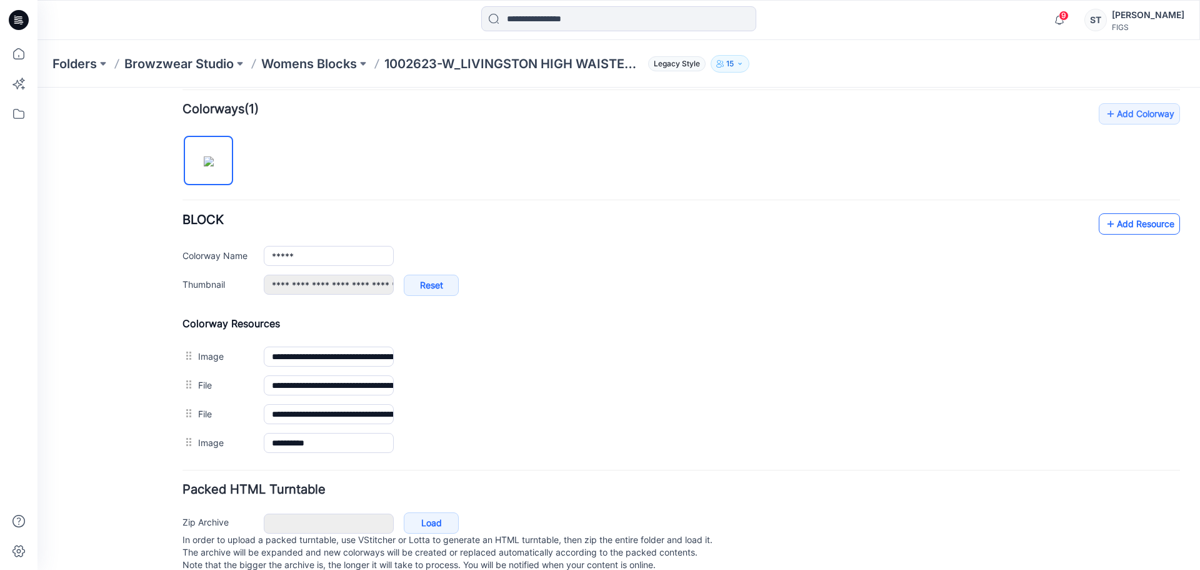
click at [1119, 227] on link "Add Resource" at bounding box center [1139, 223] width 81 height 21
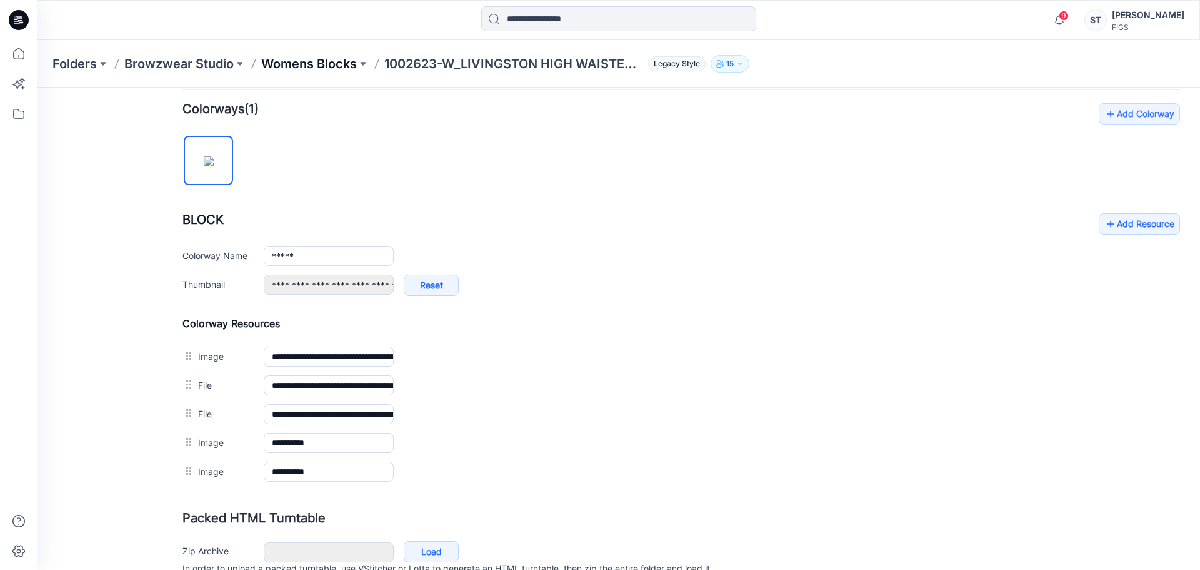
click at [304, 68] on p "Womens Blocks" at bounding box center [309, 64] width 96 height 18
